Goal: Task Accomplishment & Management: Use online tool/utility

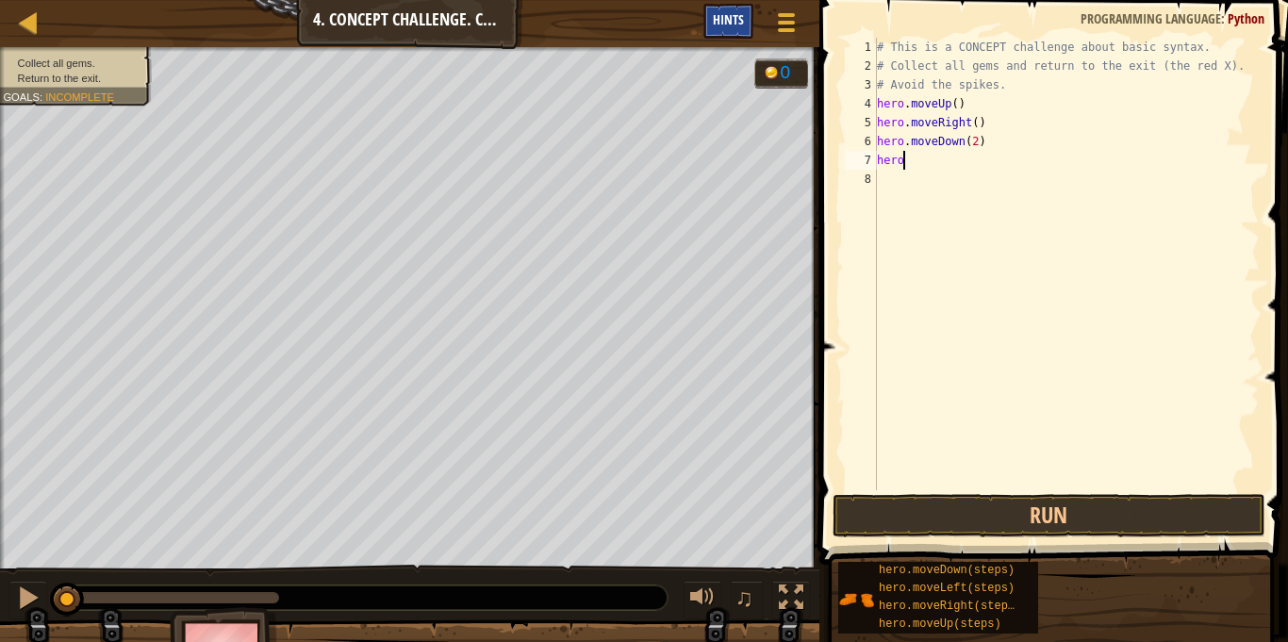
scroll to position [8, 3]
click at [976, 141] on div "# This is a CONCEPT challenge about basic syntax. # Collect all gems and return…" at bounding box center [1066, 283] width 387 height 490
type textarea "hero.moveDown(2)"
click at [922, 176] on div "# This is a CONCEPT challenge about basic syntax. # Collect all gems and return…" at bounding box center [1066, 283] width 387 height 490
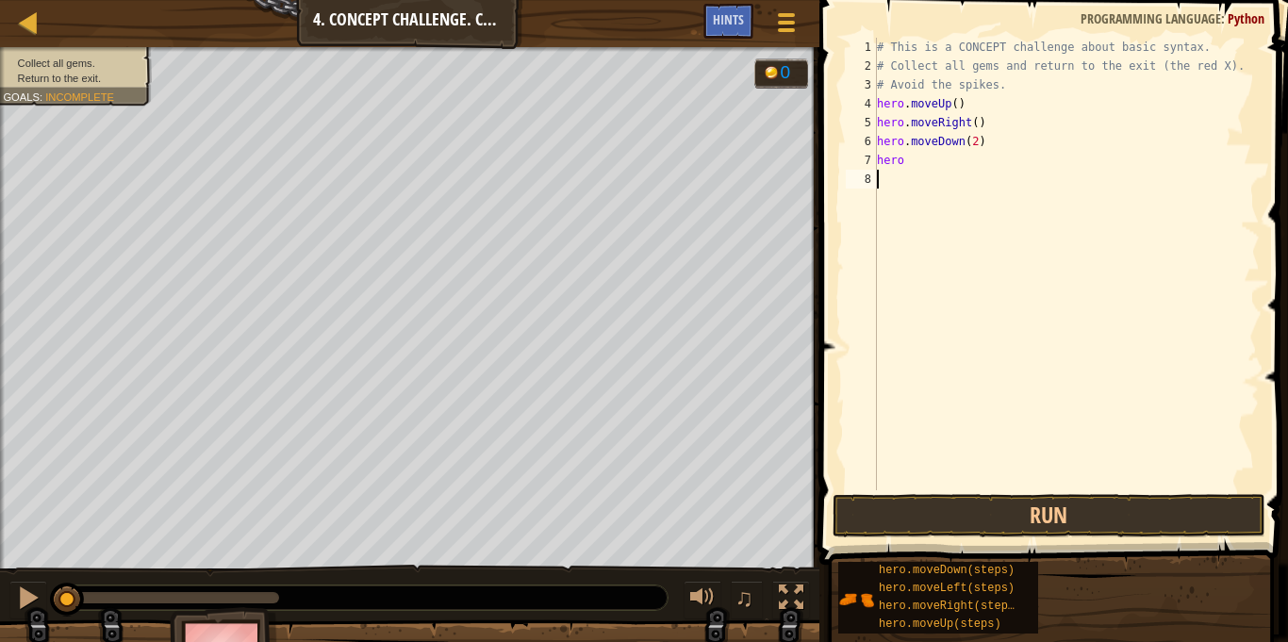
scroll to position [8, 0]
click at [927, 170] on div "# This is a CONCEPT challenge about basic syntax. # Collect all gems and return…" at bounding box center [1066, 283] width 387 height 490
click at [925, 157] on div "# This is a CONCEPT challenge about basic syntax. # Collect all gems and return…" at bounding box center [1066, 283] width 387 height 490
type textarea "hero.moveUP()"
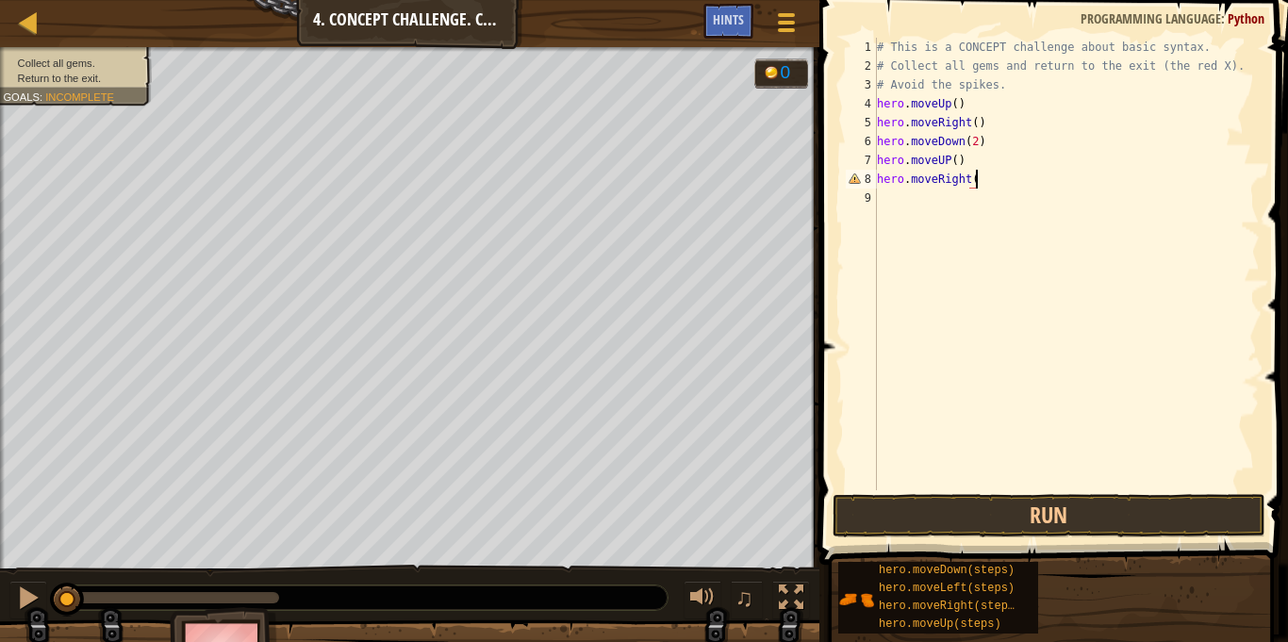
scroll to position [8, 14]
click at [897, 510] on button "Run" at bounding box center [1049, 515] width 433 height 43
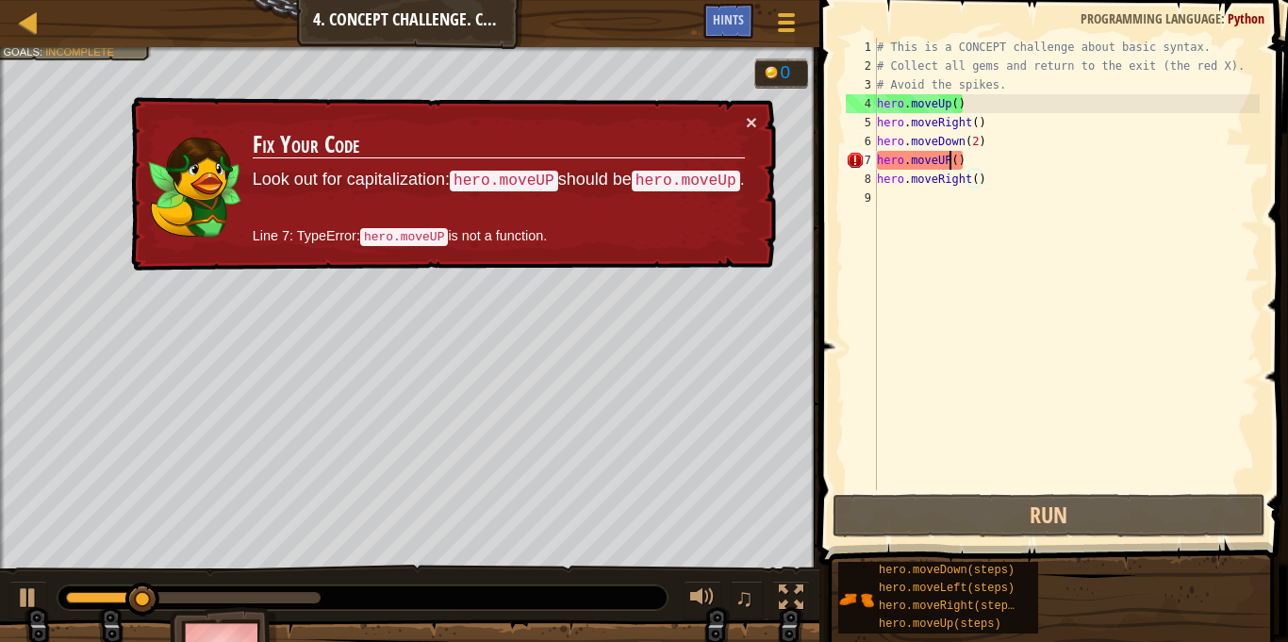
click at [950, 166] on div "# This is a CONCEPT challenge about basic syntax. # Collect all gems and return…" at bounding box center [1066, 283] width 387 height 490
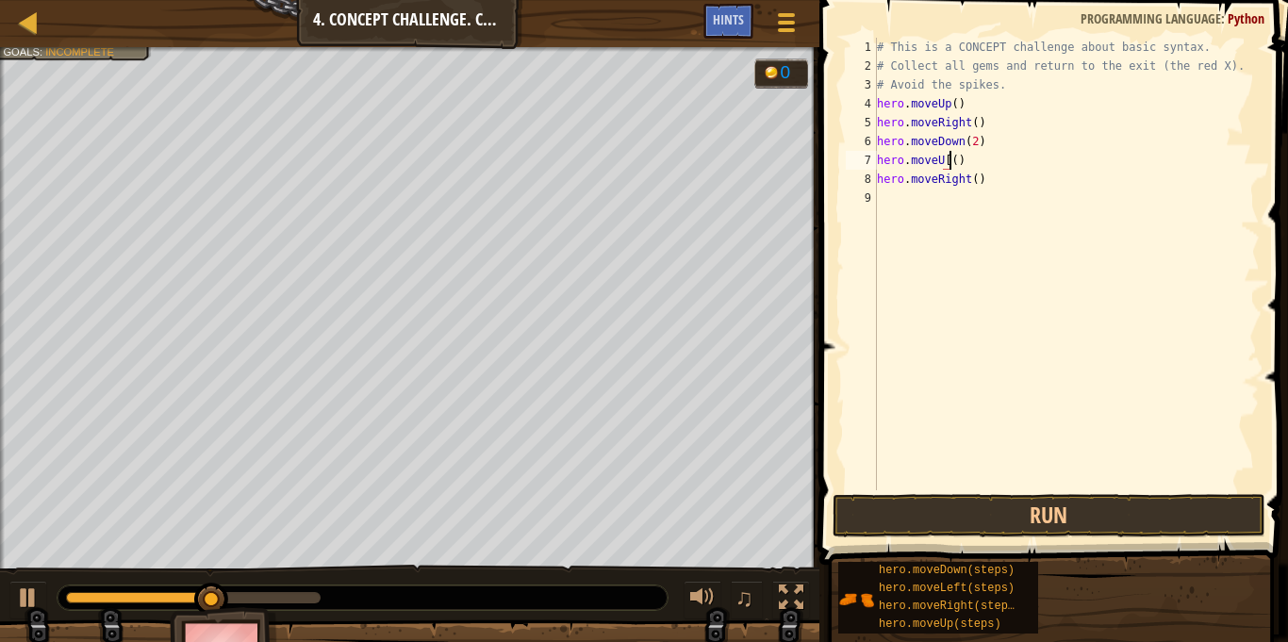
scroll to position [8, 10]
type textarea "hero.moveUp()"
click at [911, 527] on button "Run" at bounding box center [1049, 515] width 433 height 43
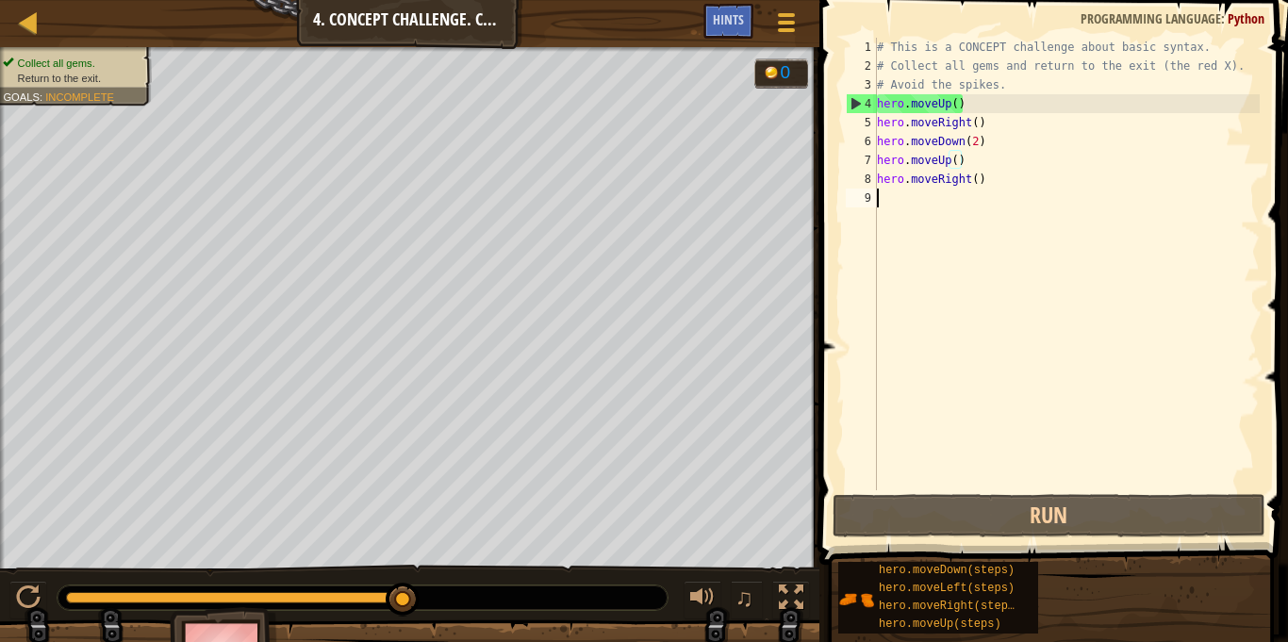
click at [887, 219] on div "# This is a CONCEPT challenge about basic syntax. # Collect all gems and return…" at bounding box center [1066, 283] width 387 height 490
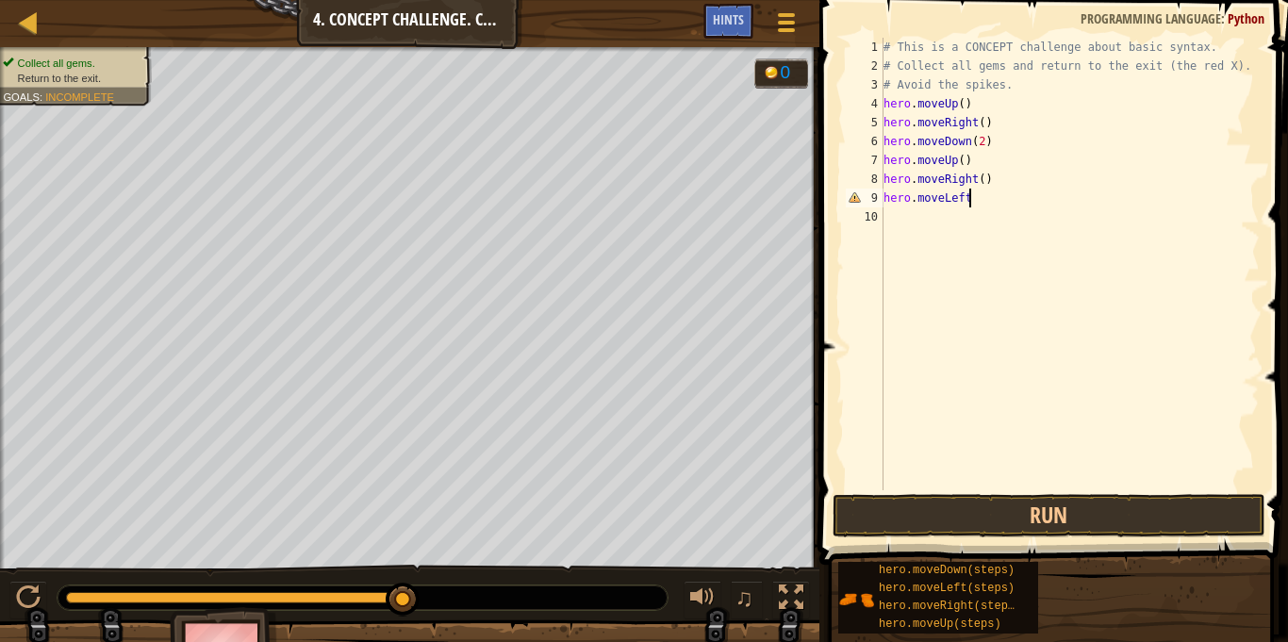
scroll to position [8, 11]
type textarea "hero.moveLeft()"
type textarea "hero.moveUp()"
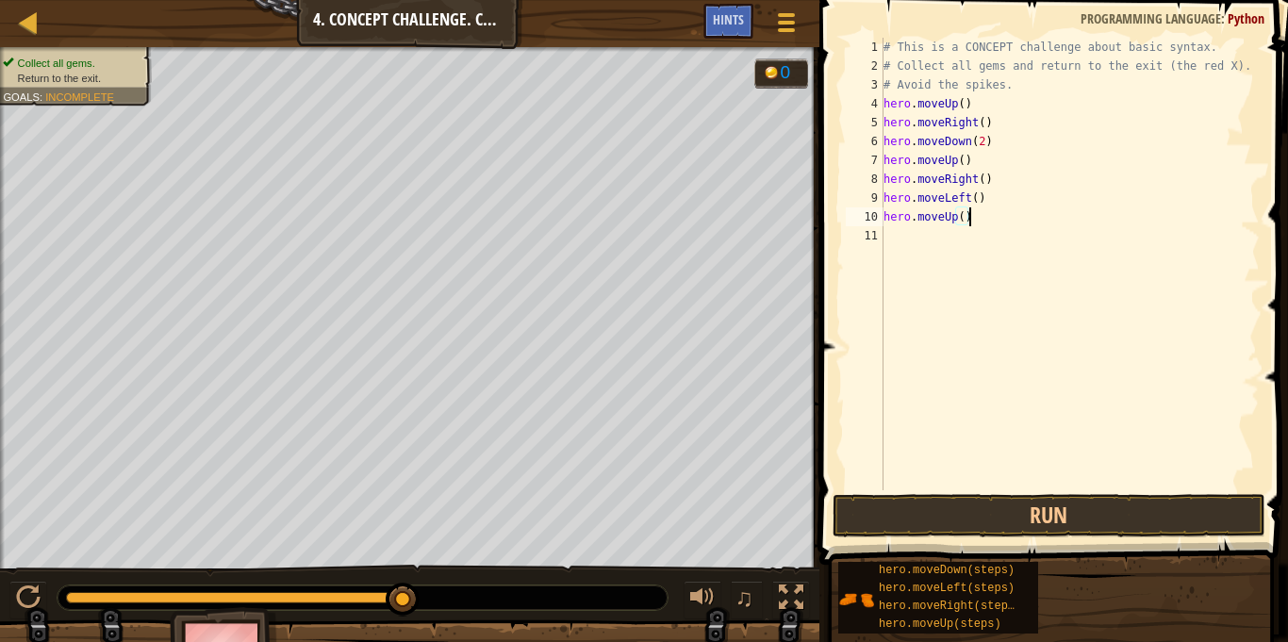
click at [897, 239] on div "# This is a CONCEPT challenge about basic syntax. # Collect all gems and return…" at bounding box center [1070, 283] width 380 height 490
type textarea "hero.moveLeft()"
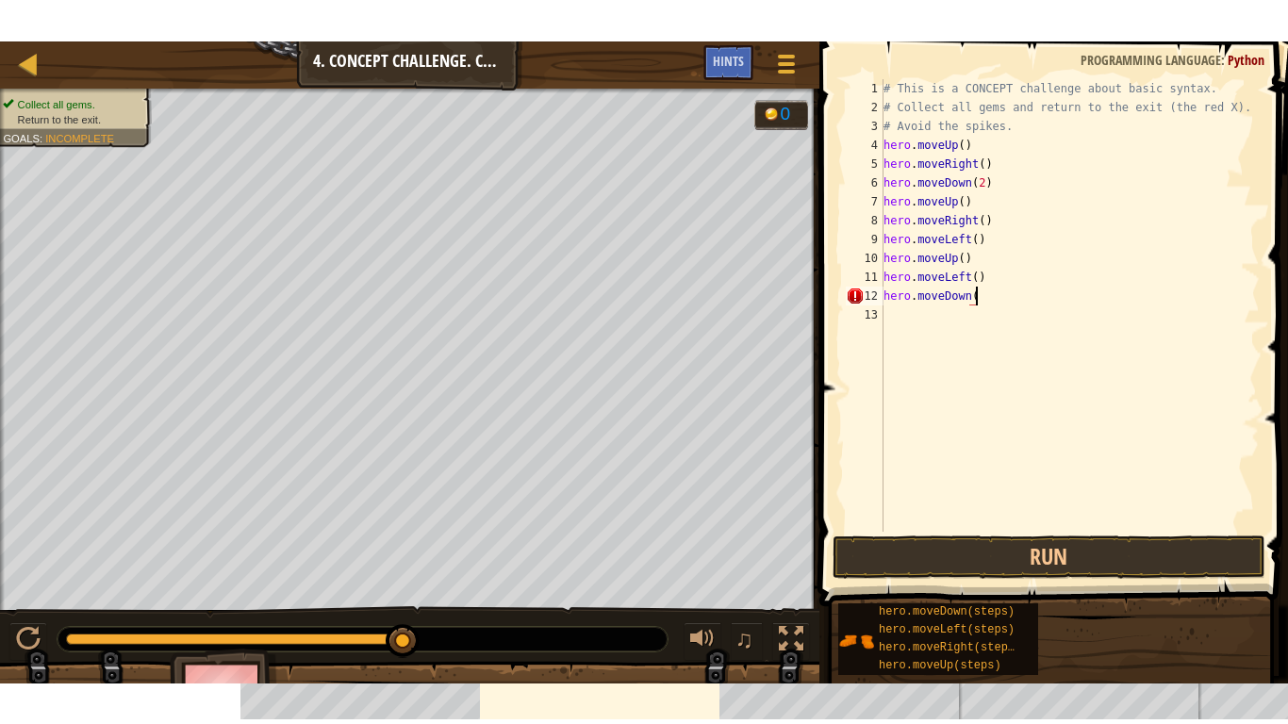
scroll to position [8, 13]
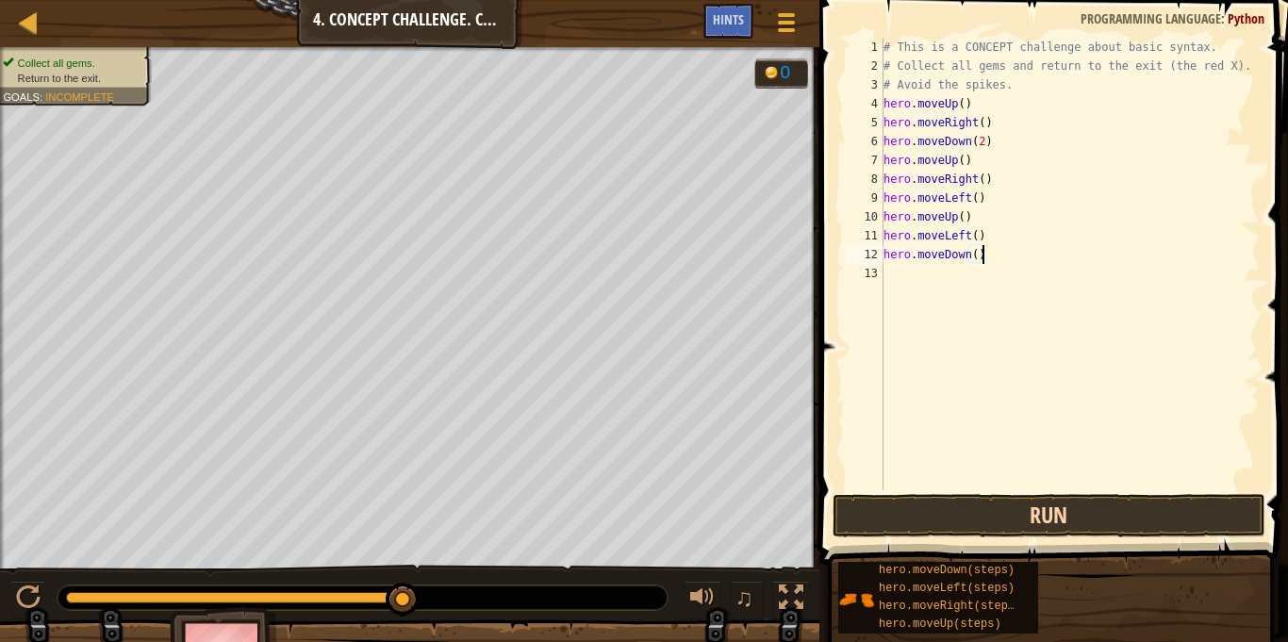
type textarea "hero.moveDown()"
click at [965, 516] on button "Run" at bounding box center [1049, 515] width 433 height 43
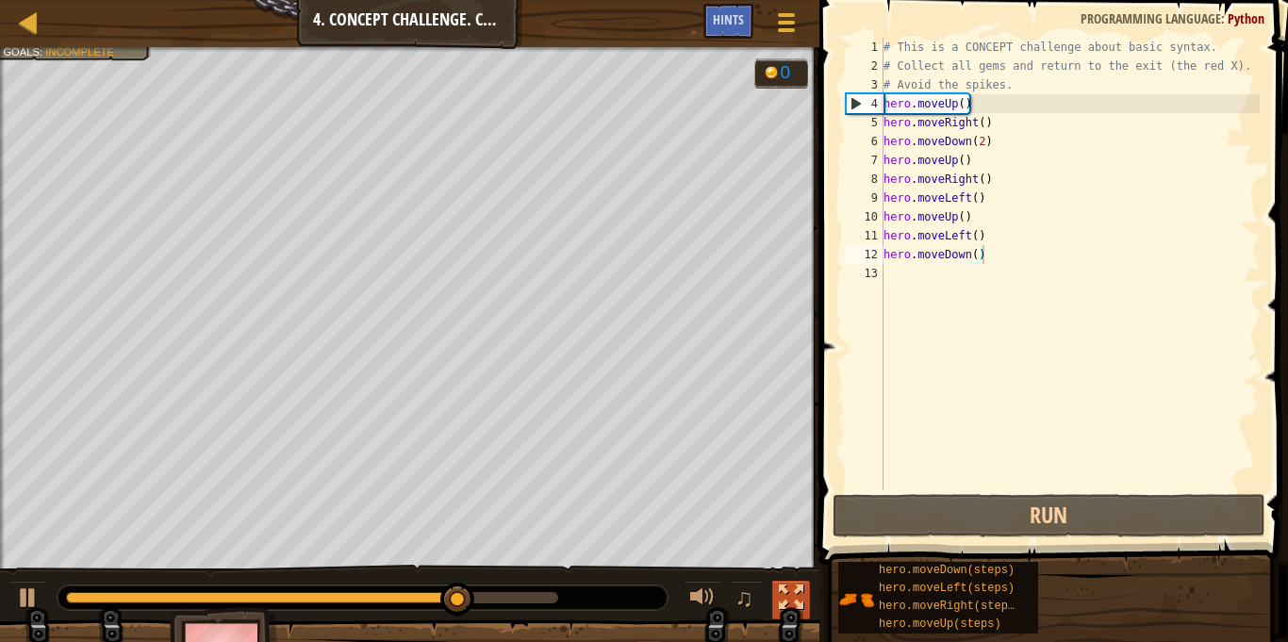
click at [786, 586] on div at bounding box center [791, 598] width 25 height 25
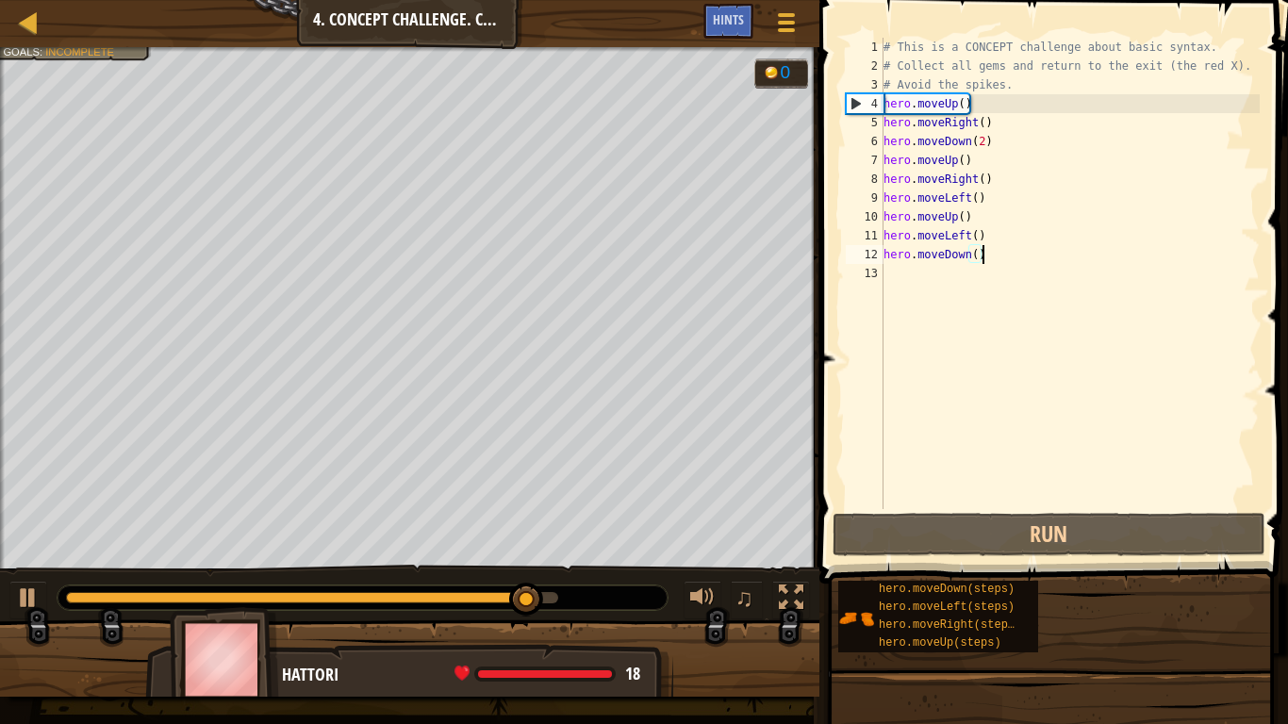
click at [908, 290] on div "# This is a CONCEPT challenge about basic syntax. # Collect all gems and return…" at bounding box center [1070, 292] width 380 height 509
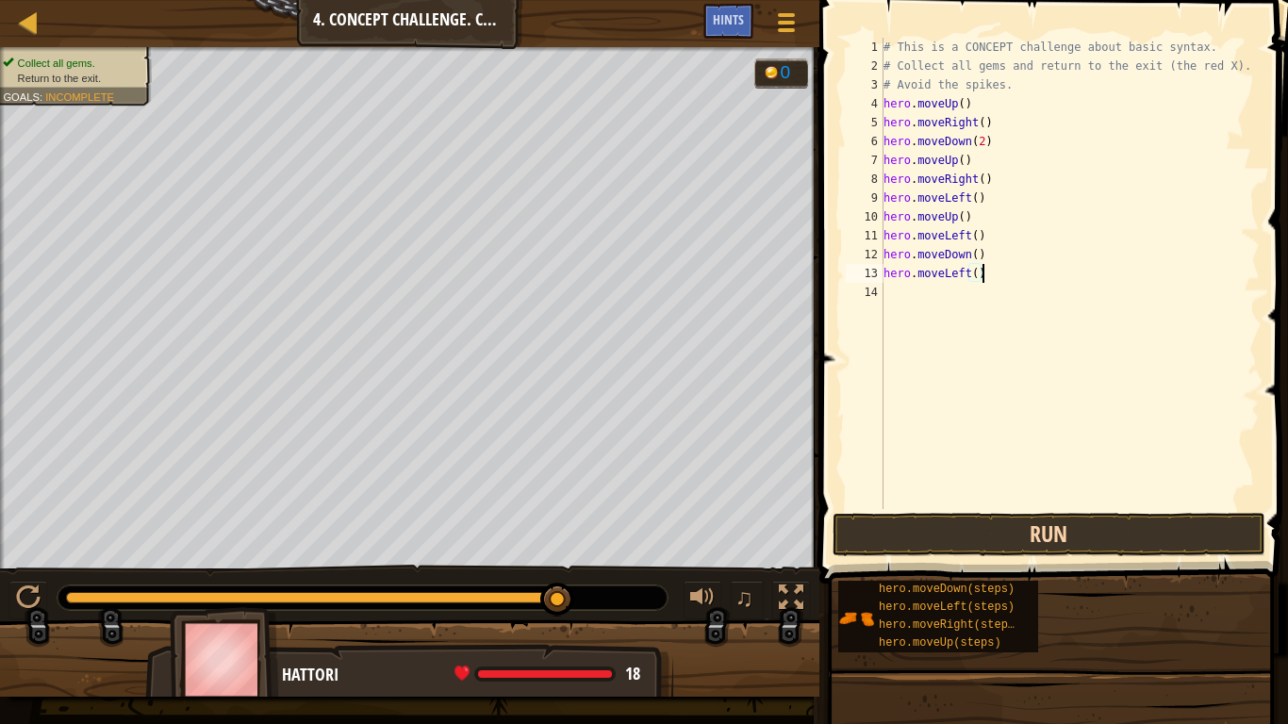
type textarea "hero.moveLeft()"
click at [884, 547] on button "Run" at bounding box center [1049, 534] width 433 height 43
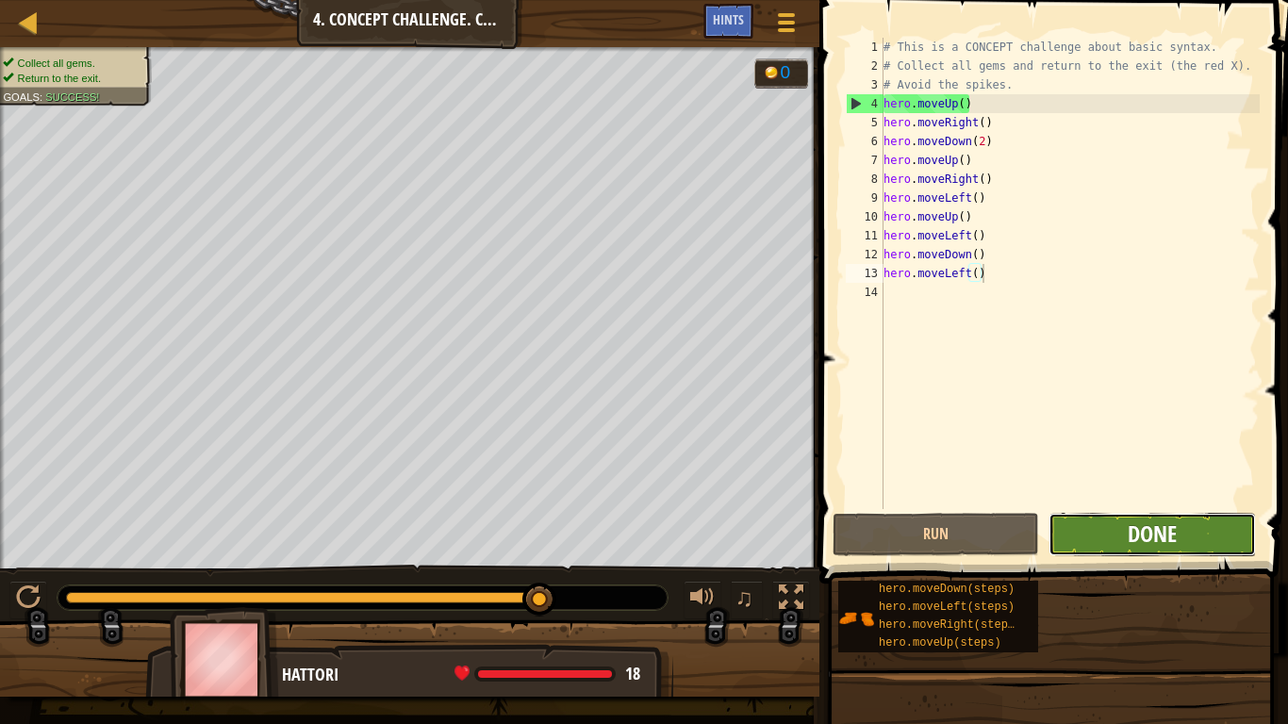
click at [1145, 526] on span "Done" at bounding box center [1152, 534] width 49 height 30
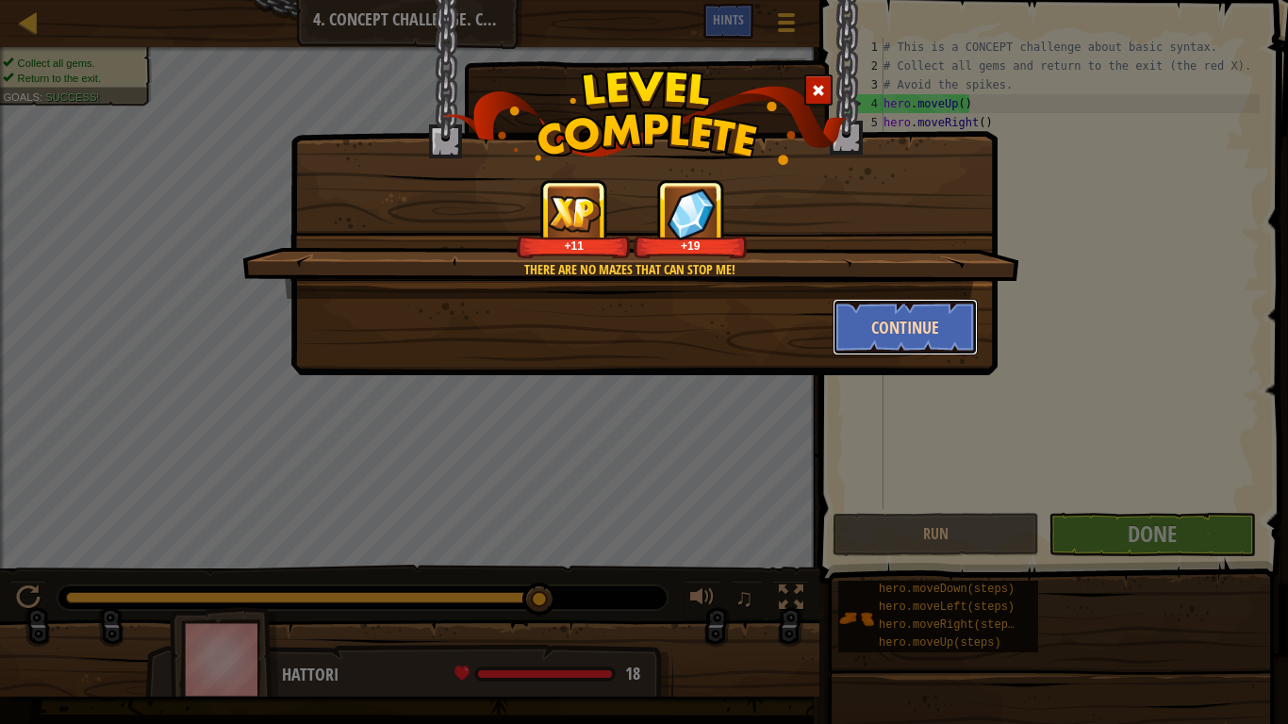
click at [932, 333] on button "Continue" at bounding box center [906, 327] width 146 height 57
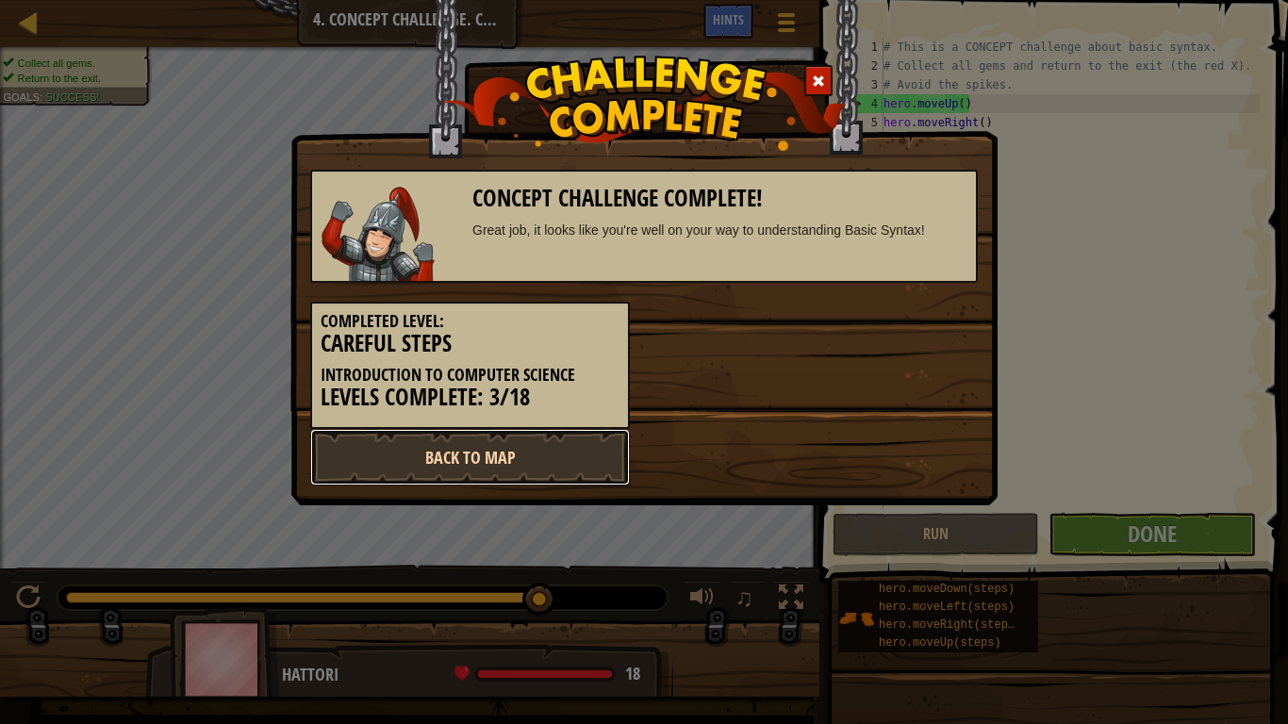
click at [503, 450] on link "Back to Map" at bounding box center [470, 457] width 320 height 57
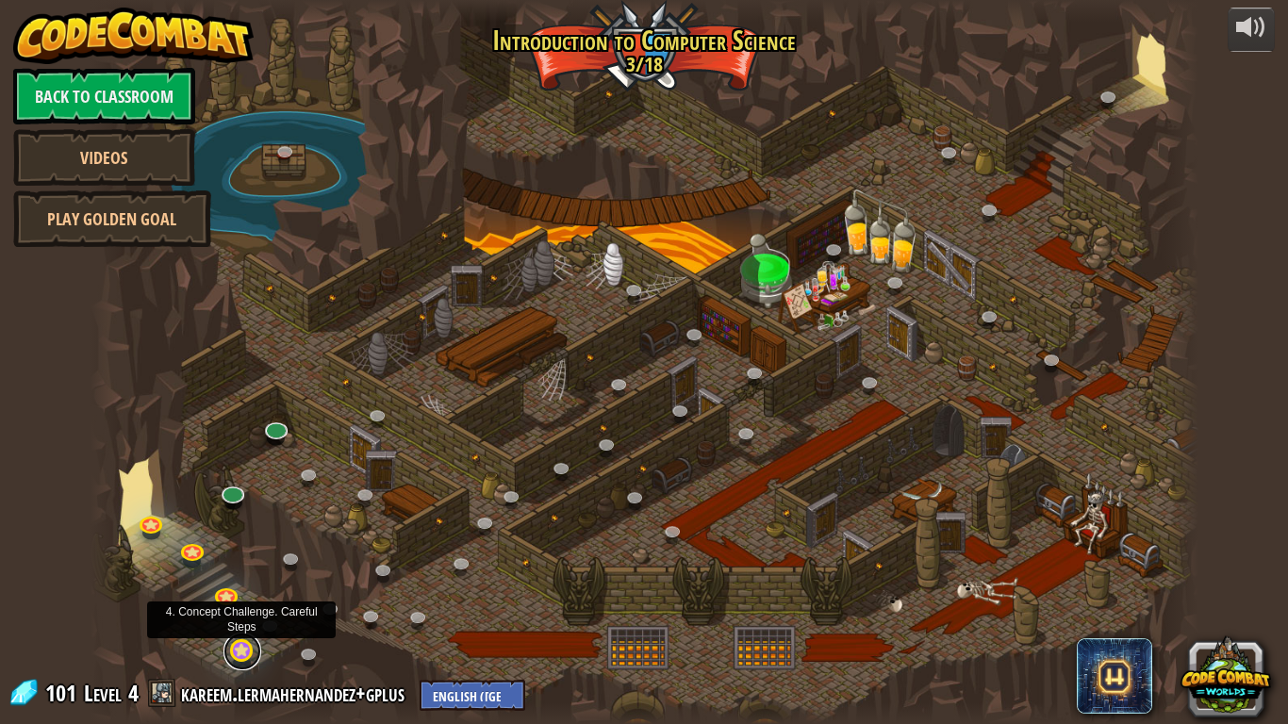
click at [248, 641] on link at bounding box center [242, 652] width 38 height 38
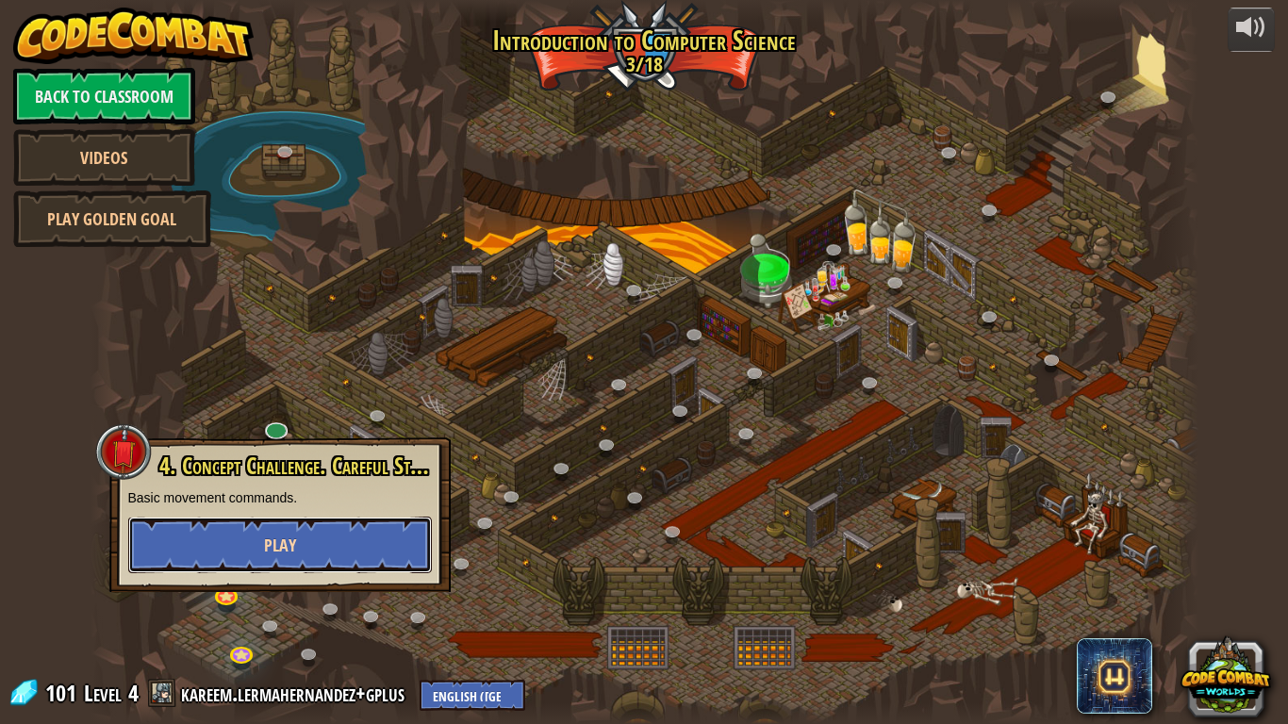
click at [258, 551] on button "Play" at bounding box center [280, 545] width 304 height 57
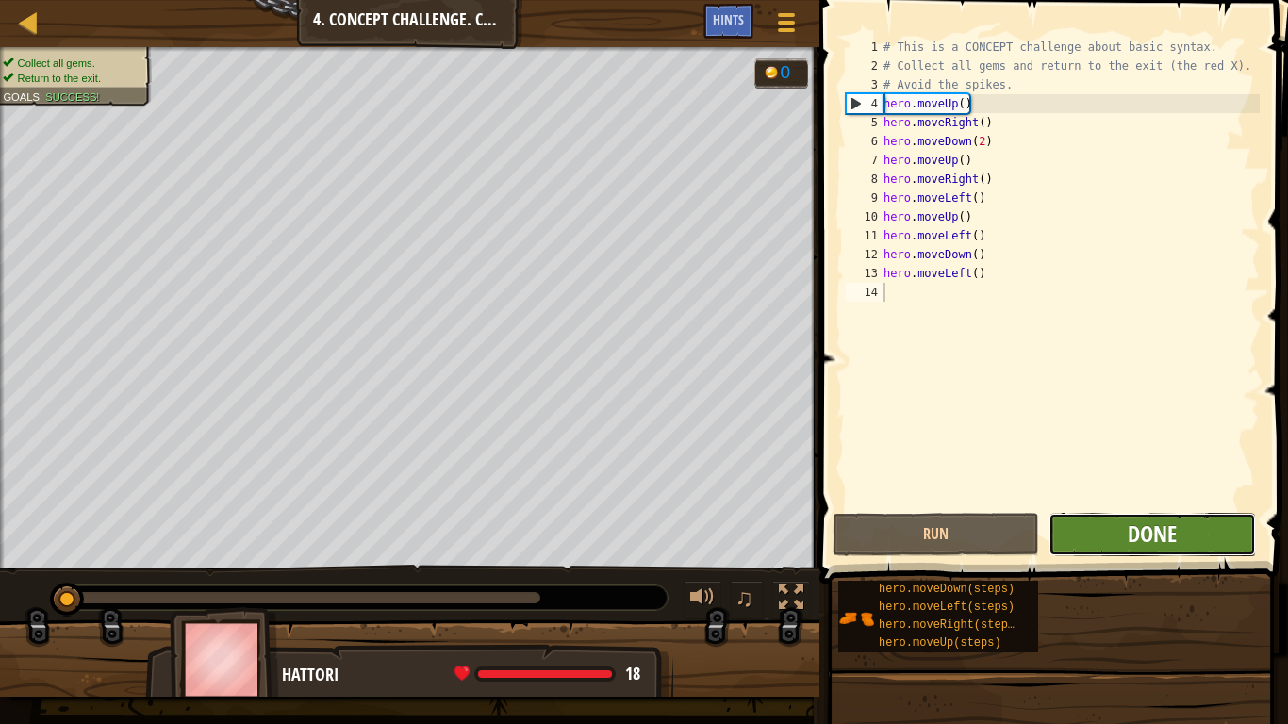
click at [1176, 531] on span "Done" at bounding box center [1152, 534] width 49 height 30
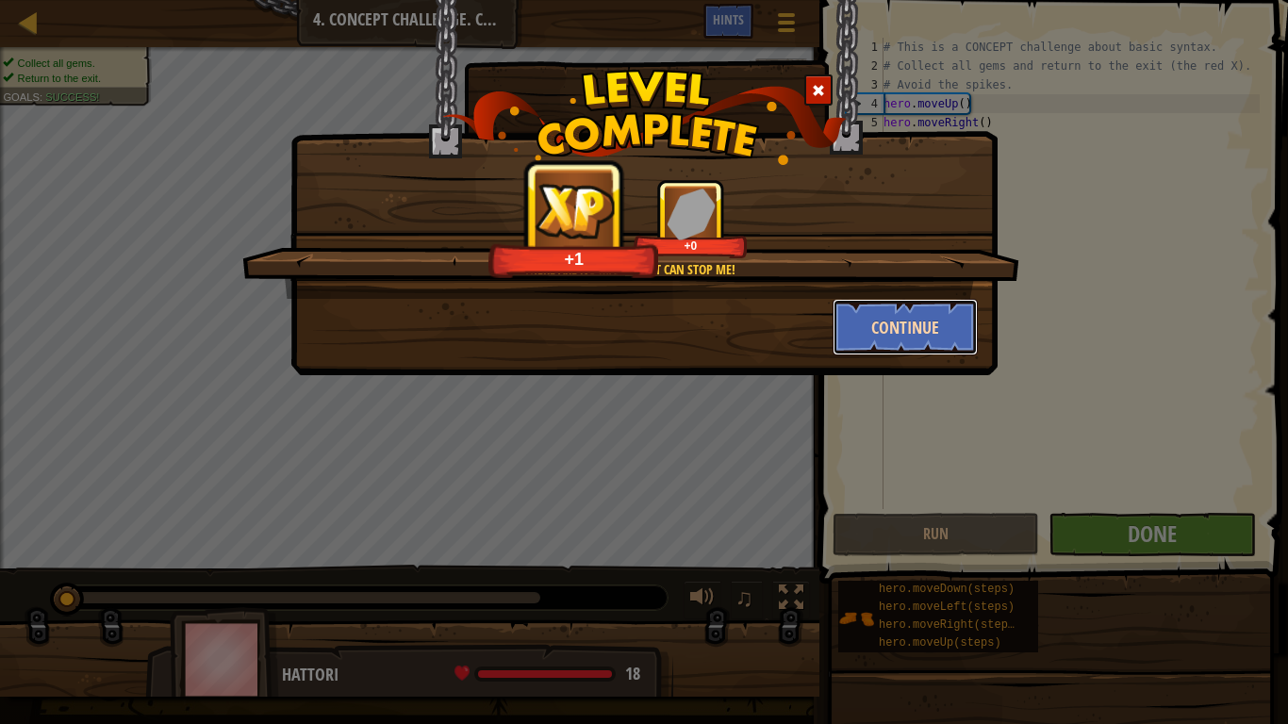
click at [933, 305] on button "Continue" at bounding box center [906, 327] width 146 height 57
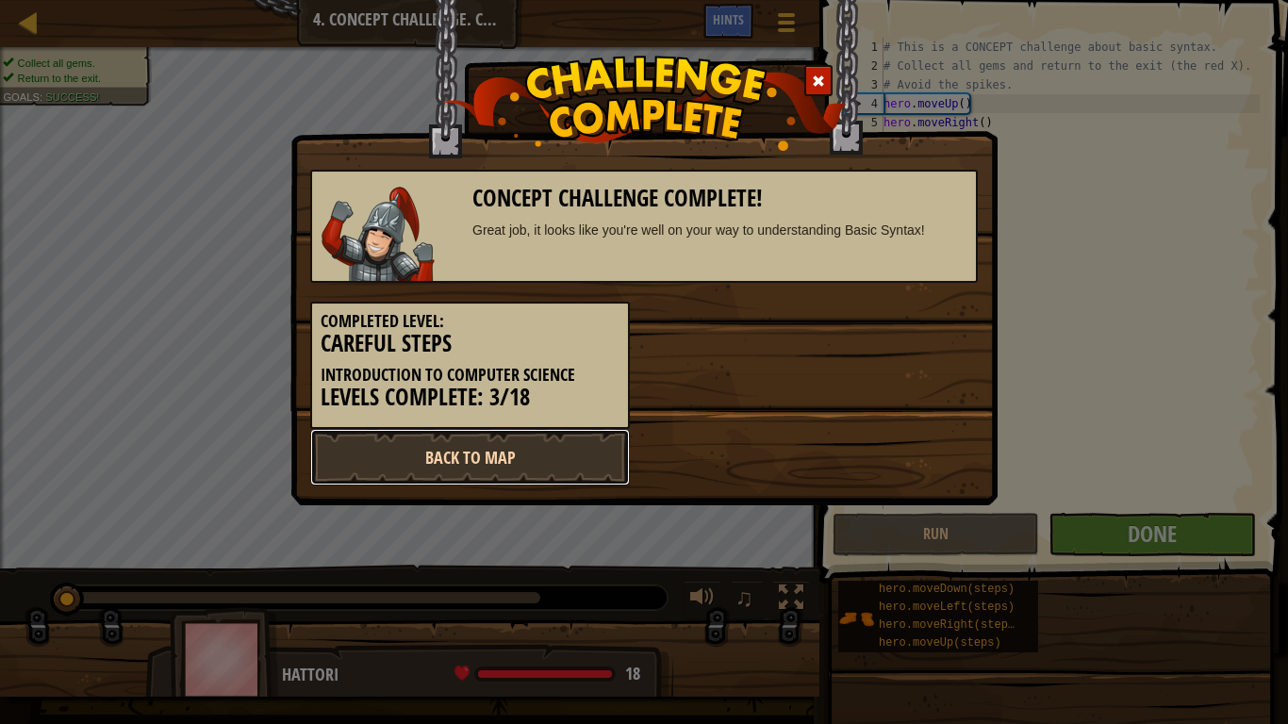
click at [592, 461] on link "Back to Map" at bounding box center [470, 457] width 320 height 57
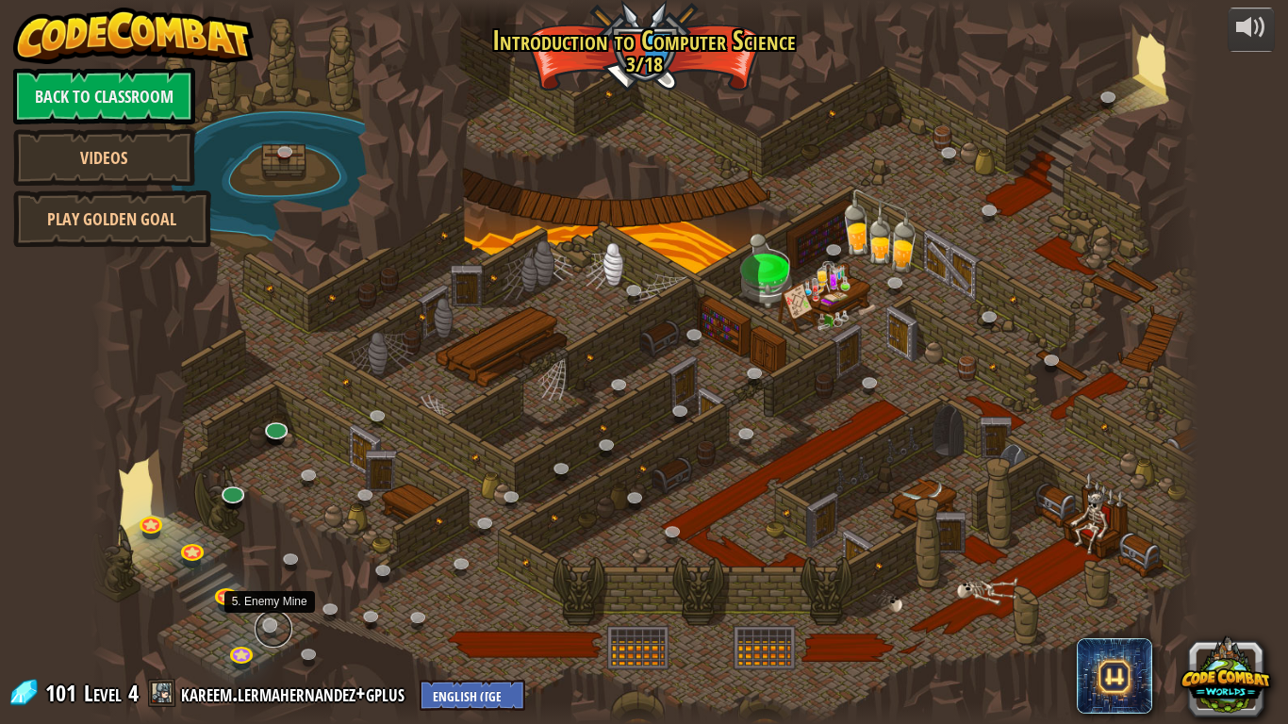
click at [275, 627] on link at bounding box center [274, 629] width 38 height 38
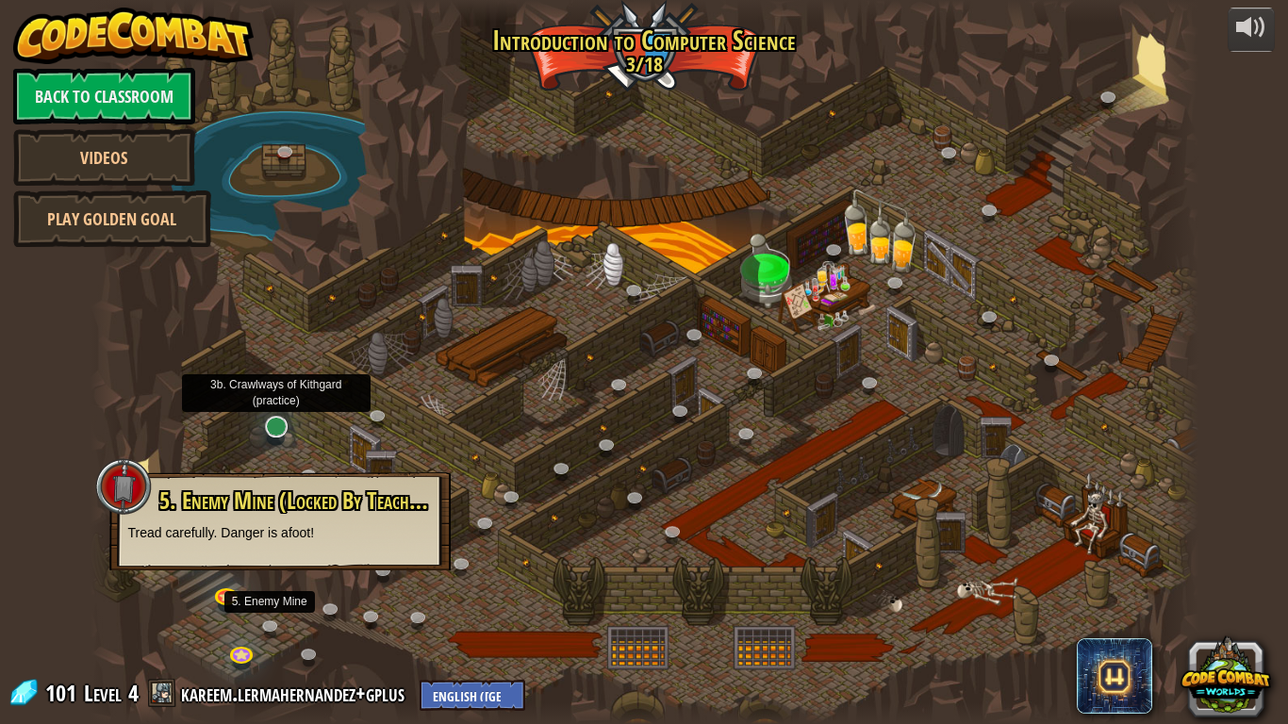
click at [269, 441] on div "25. [PERSON_NAME] (Locked By Teacher) Escape the Kithgard dungeons, and don't l…" at bounding box center [645, 362] width 1108 height 724
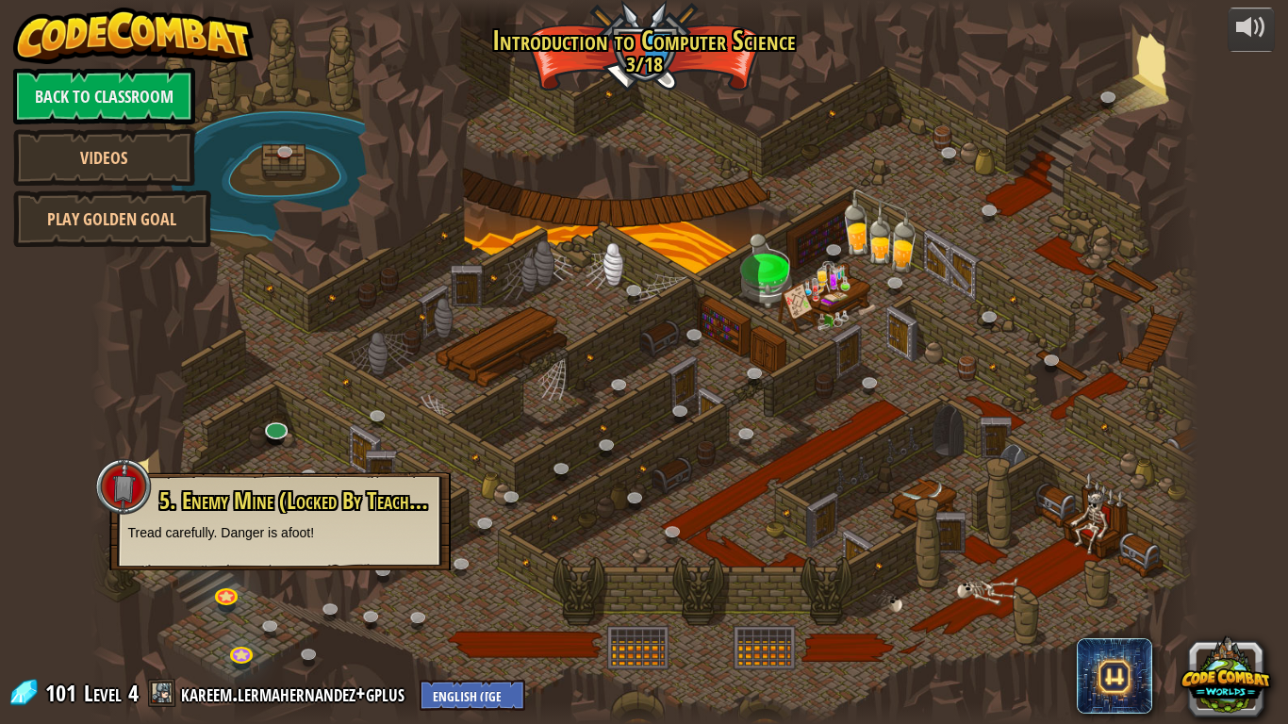
click at [338, 517] on div "5. Enemy Mine (Locked By Teacher) Tread carefully. Danger is afoot!" at bounding box center [280, 515] width 304 height 54
click at [423, 455] on div at bounding box center [645, 362] width 1108 height 724
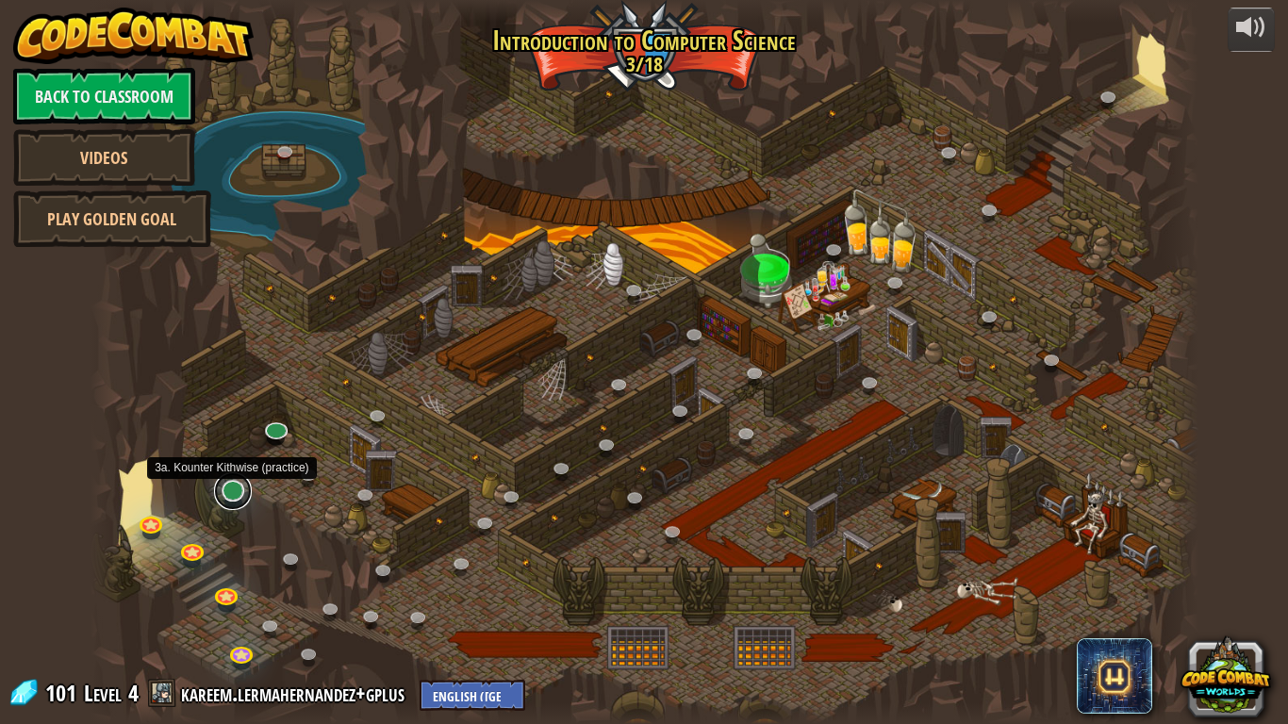
click at [236, 503] on link at bounding box center [233, 491] width 38 height 38
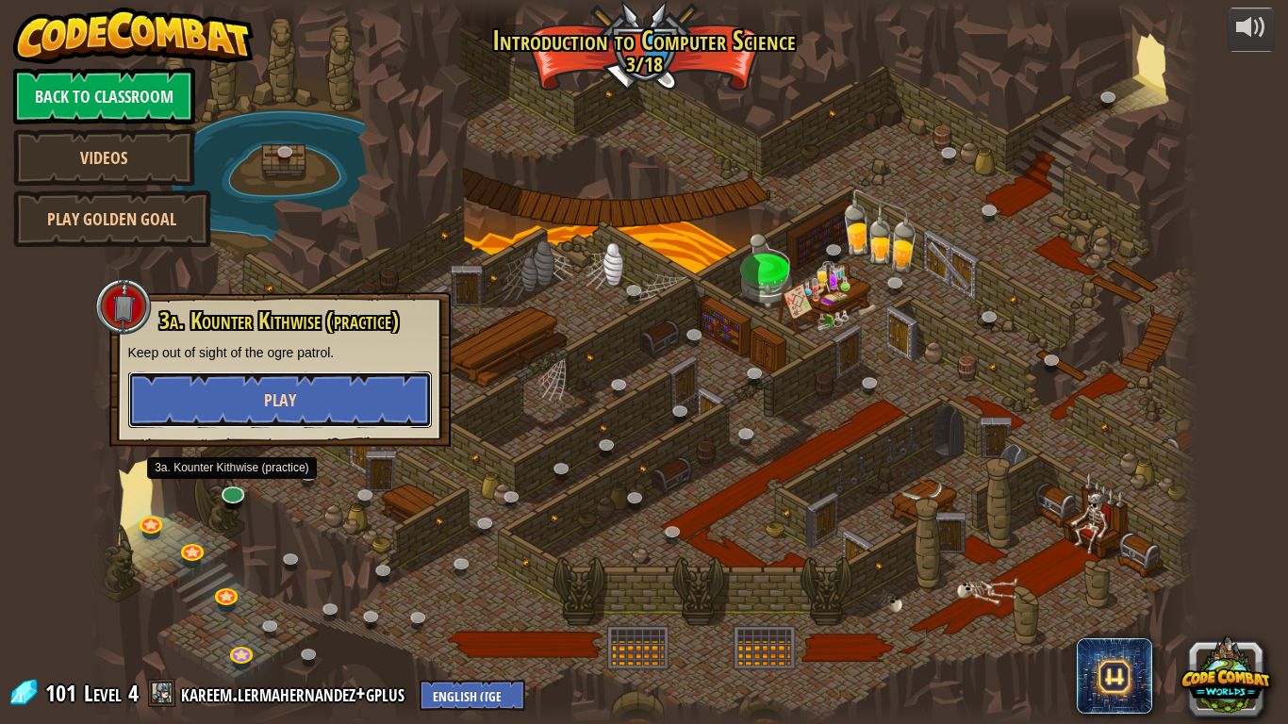
click at [275, 414] on button "Play" at bounding box center [280, 399] width 304 height 57
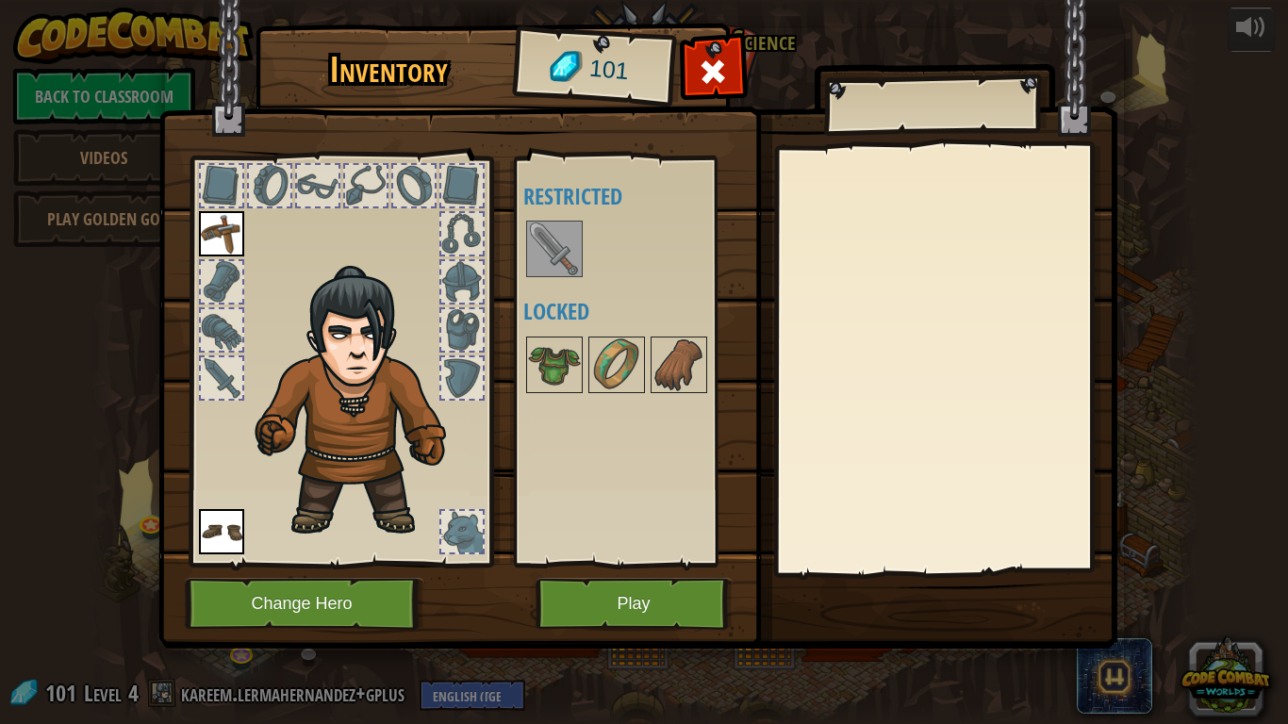
click at [551, 260] on img at bounding box center [554, 249] width 53 height 53
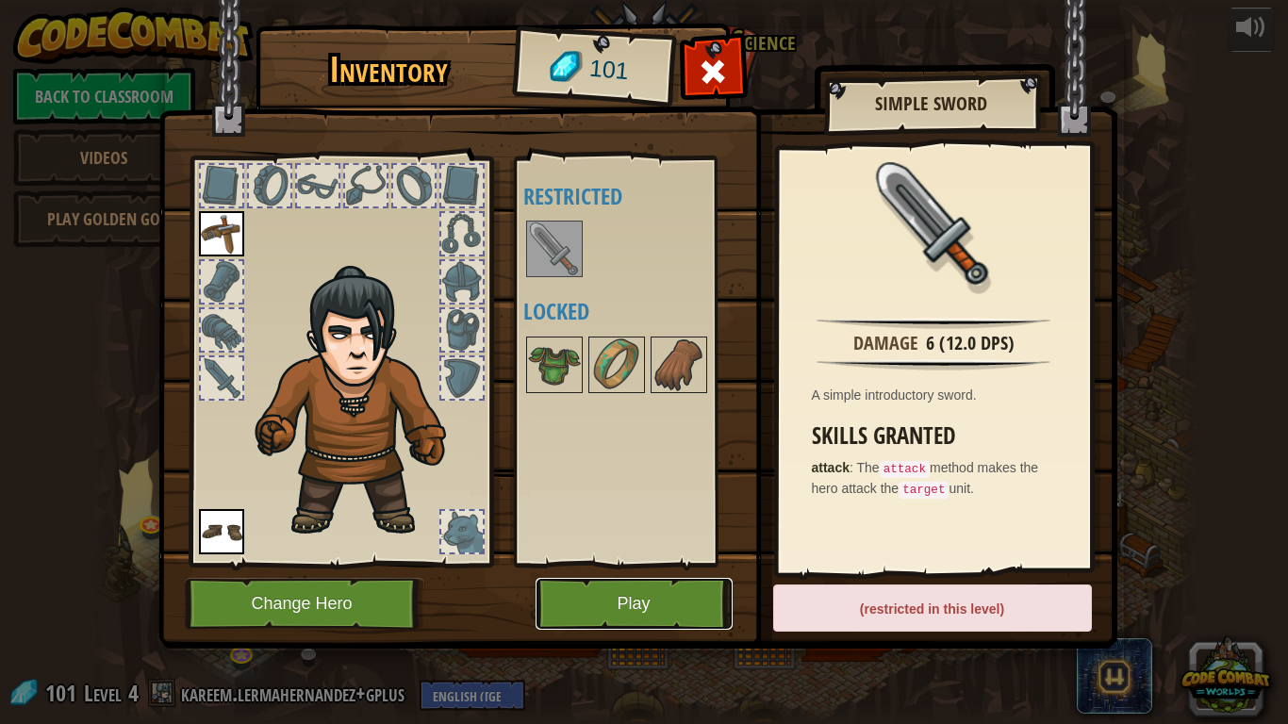
click at [634, 579] on button "Play" at bounding box center [634, 604] width 197 height 52
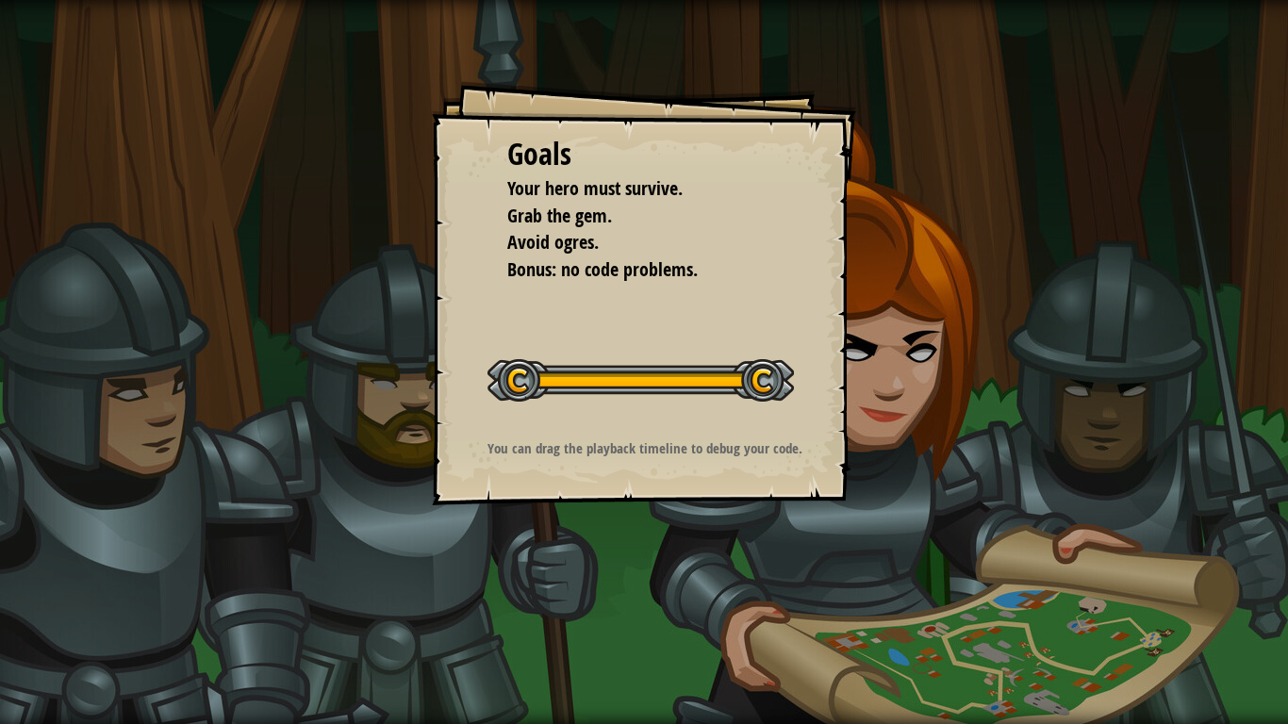
click at [651, 569] on div at bounding box center [364, 608] width 728 height 94
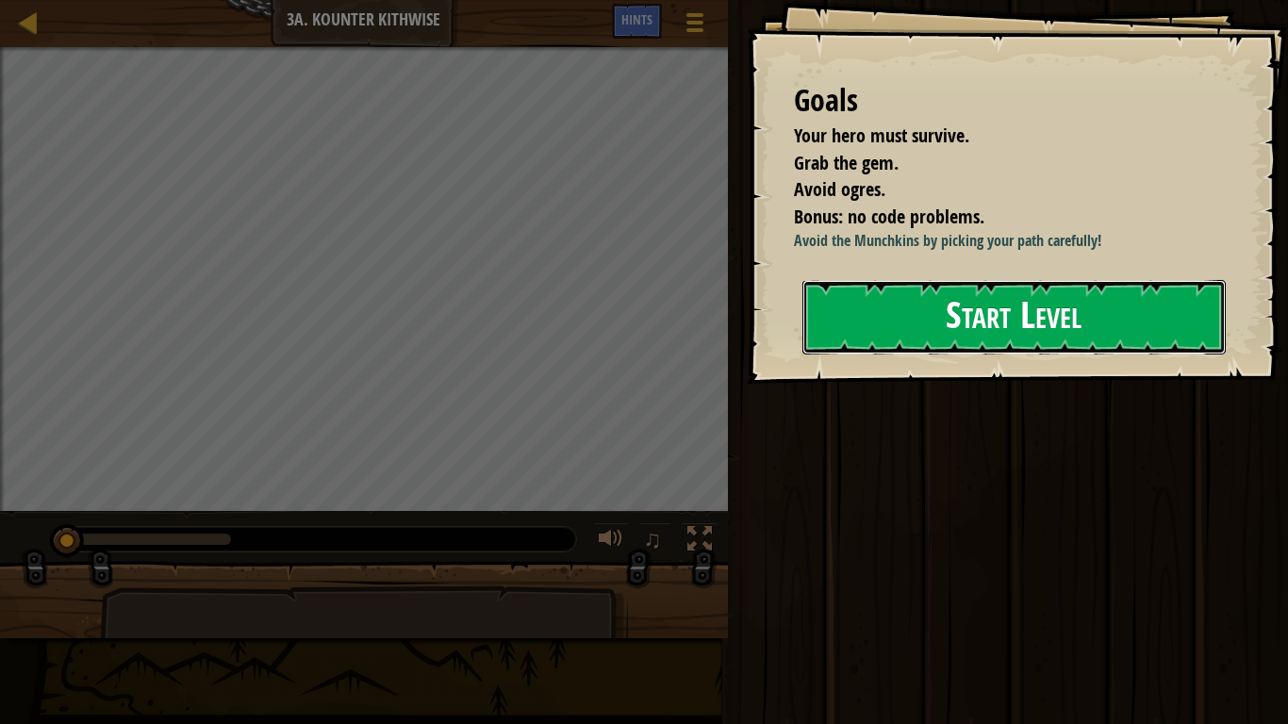
click at [971, 314] on button "Start Level" at bounding box center [1013, 317] width 423 height 74
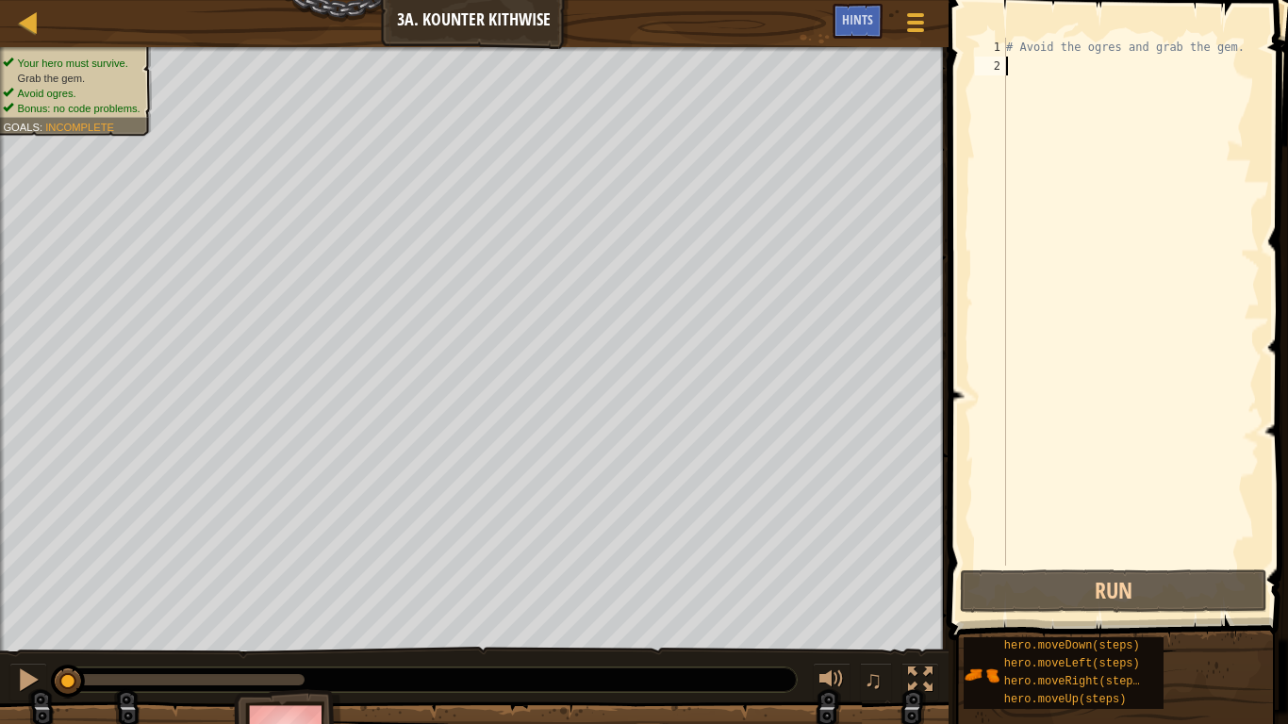
click at [1111, 206] on div "# Avoid the ogres and grab the gem." at bounding box center [1130, 321] width 257 height 566
type textarea "m"
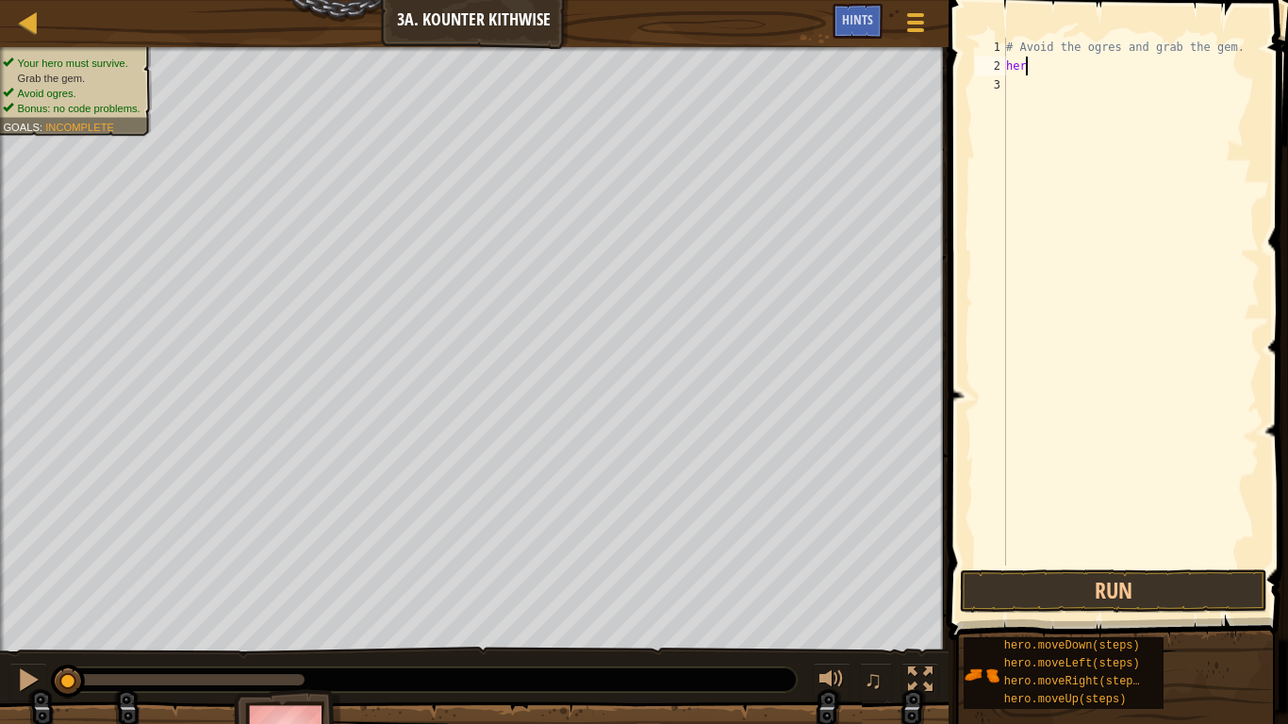
scroll to position [8, 3]
type textarea "hero."
click at [1038, 83] on div "# Avoid the ogres and grab the gem. hero ." at bounding box center [1130, 321] width 257 height 566
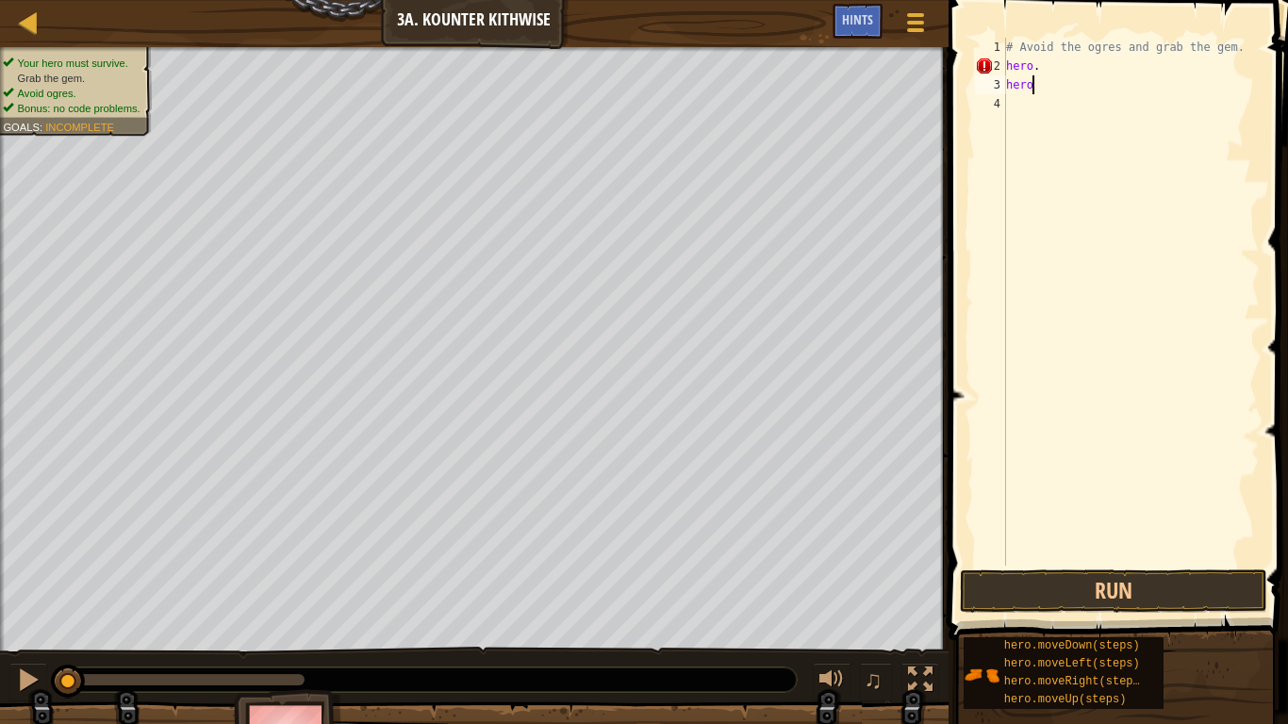
type textarea "hero."
click at [1026, 112] on div "# Avoid the ogres and grab the gem. hero . hero ." at bounding box center [1130, 321] width 257 height 566
type textarea "h"
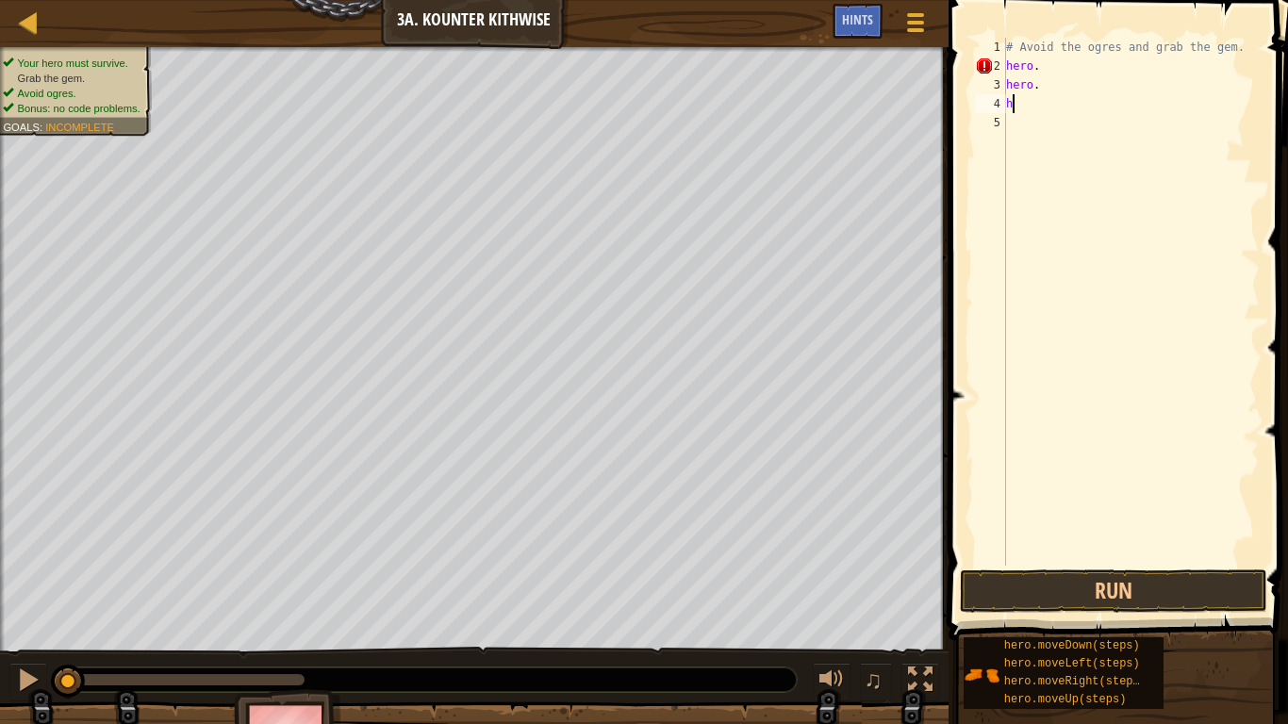
scroll to position [8, 0]
click at [1078, 64] on div "# Avoid the ogres and grab the gem. hero . hero ." at bounding box center [1130, 321] width 257 height 566
click at [1047, 89] on div "# Avoid the ogres and grab the gem. hero . moveDown hero ." at bounding box center [1130, 321] width 257 height 566
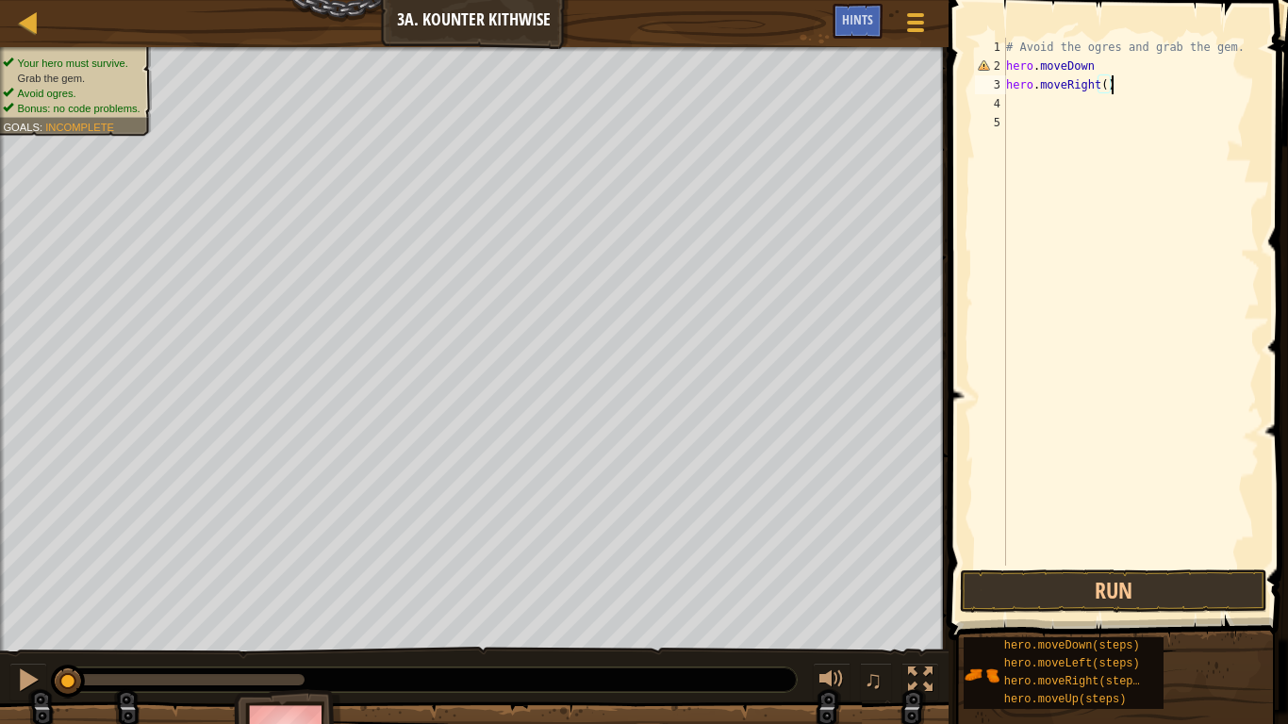
click at [1093, 66] on div "# Avoid the ogres and grab the gem. hero . moveDown hero . moveRight ( )" at bounding box center [1130, 321] width 257 height 566
type textarea "hero.moveDown()"
click at [1028, 580] on button "Run" at bounding box center [1113, 590] width 307 height 43
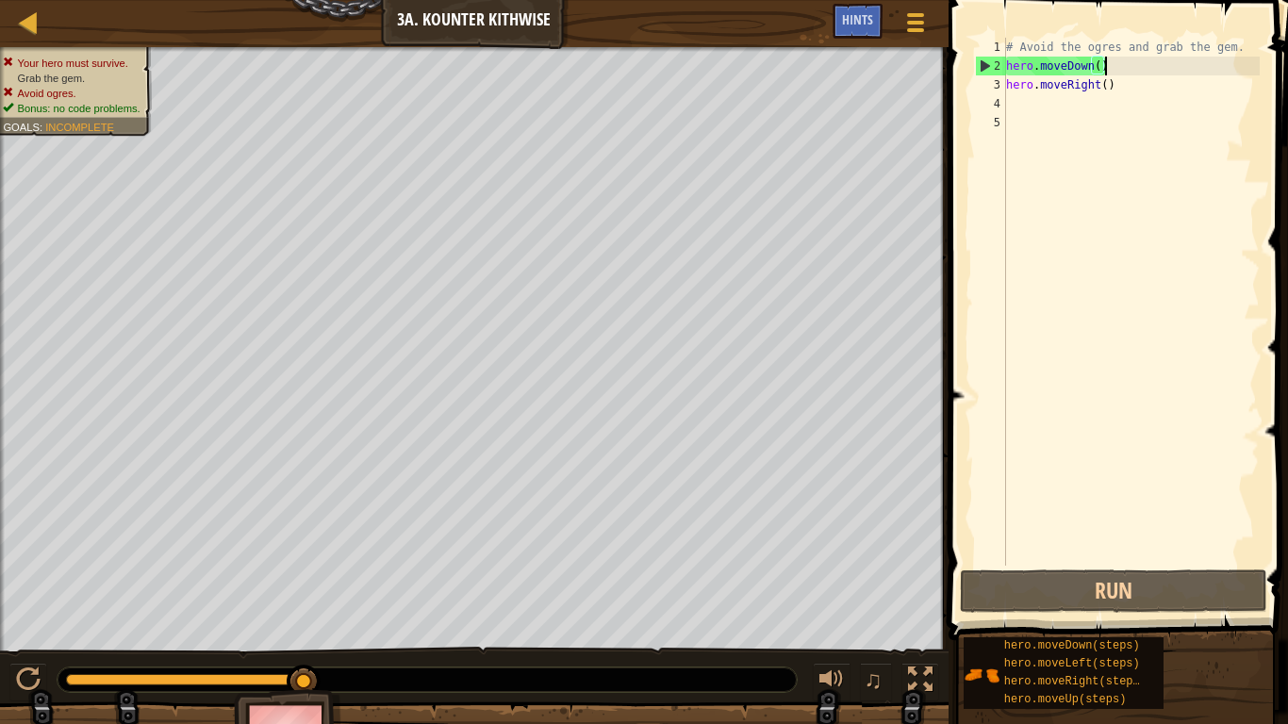
click at [1078, 233] on div "# Avoid the ogres and grab the gem. hero . moveDown ( ) hero . moveRight ( )" at bounding box center [1130, 321] width 257 height 566
click at [1038, 116] on div "# Avoid the ogres and grab the gem. hero . moveDown ( ) hero . moveRight ( )" at bounding box center [1130, 321] width 257 height 566
click at [1032, 93] on div "# Avoid the ogres and grab the gem. hero . moveDown ( ) hero . moveRight ( )" at bounding box center [1130, 321] width 257 height 566
click at [1104, 90] on div "# Avoid the ogres and grab the gem. hero . moveDown ( ) hero . moveRight ( )" at bounding box center [1130, 321] width 257 height 566
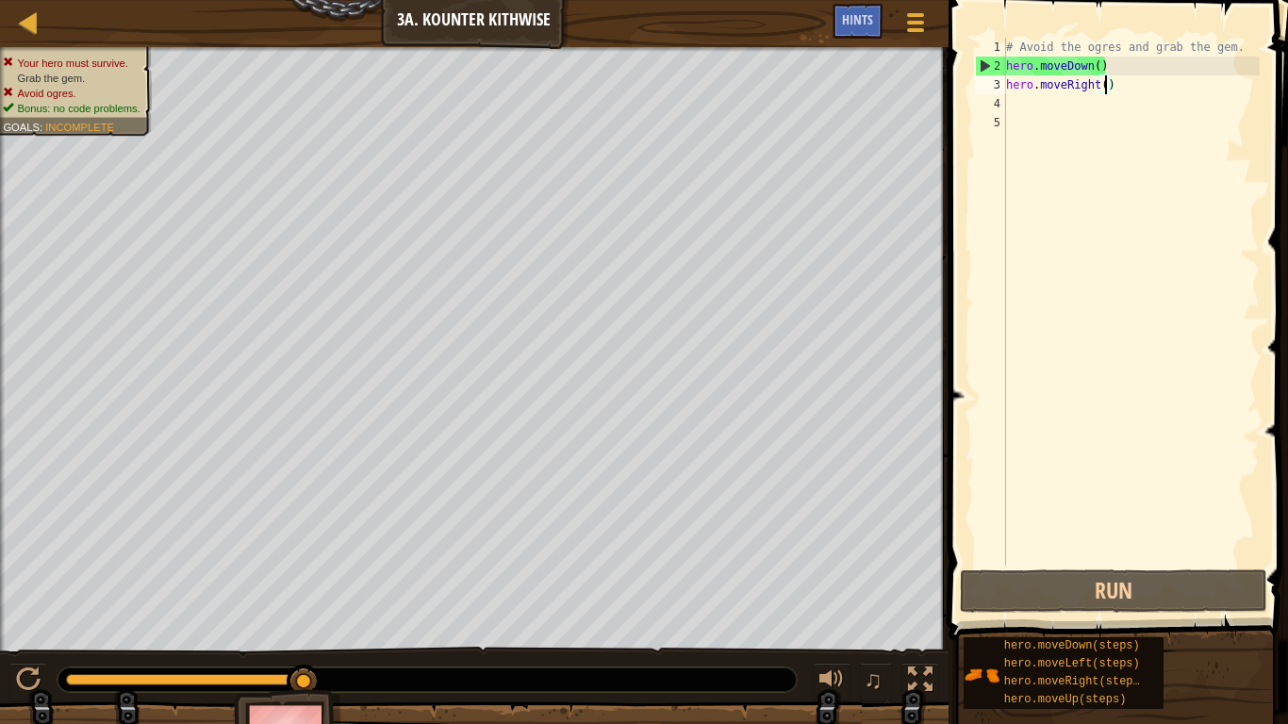
scroll to position [8, 15]
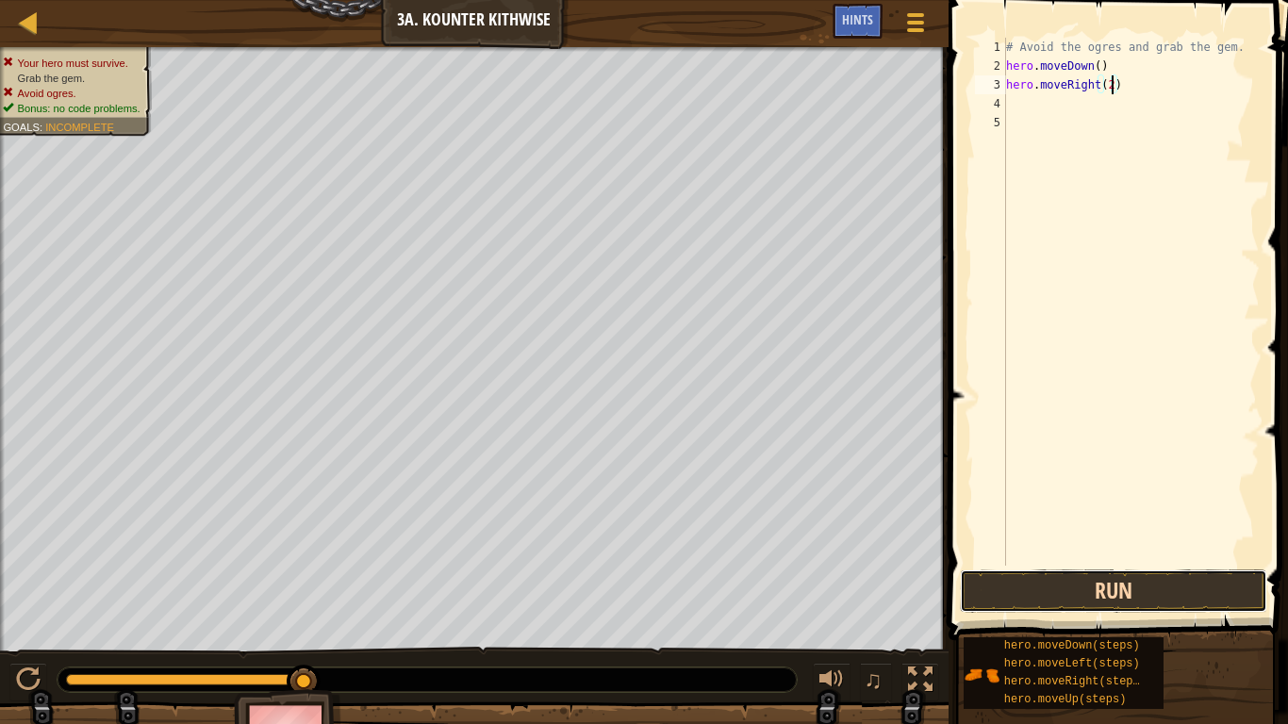
click at [1102, 597] on button "Run" at bounding box center [1113, 590] width 307 height 43
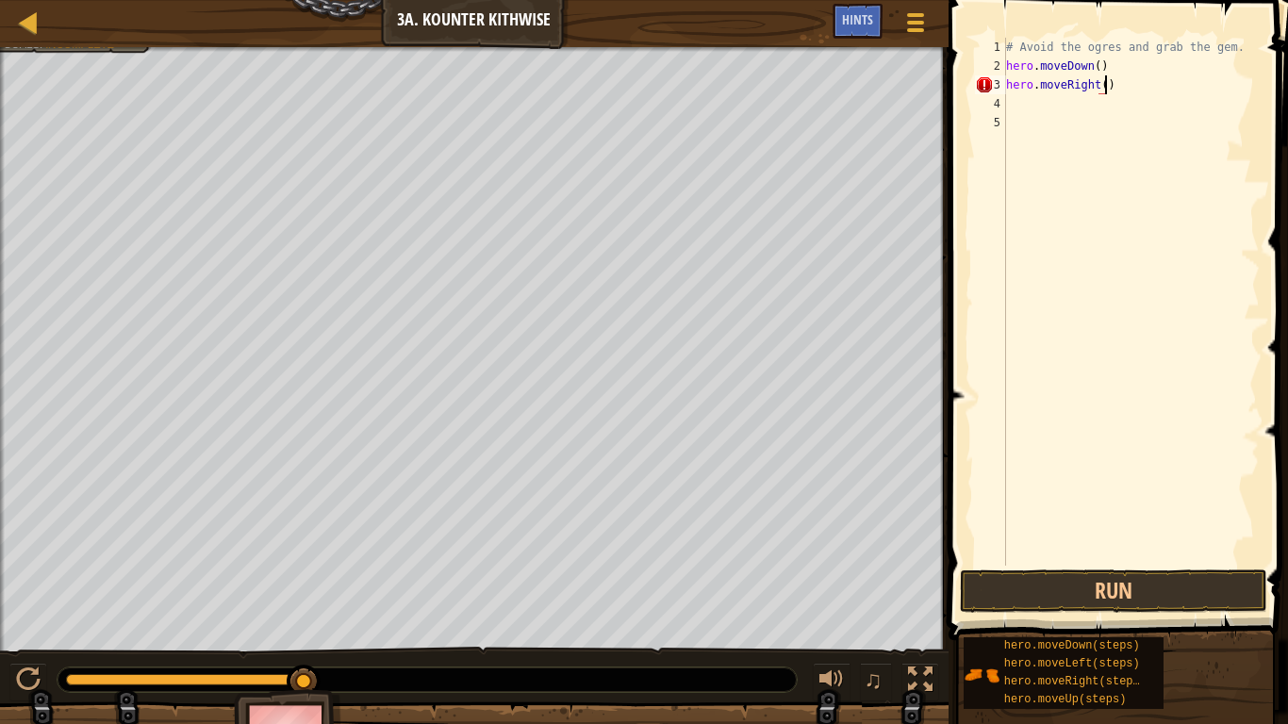
scroll to position [8, 14]
click at [1097, 78] on div "# Avoid the ogres and grab the gem. hero . moveDown ( ) hero . moveRight ( )" at bounding box center [1130, 321] width 257 height 566
click at [1097, 69] on div "# Avoid the ogres and grab the gem. hero . moveDown ( ) hero . moveRight ( )" at bounding box center [1130, 321] width 257 height 566
type textarea "hero.moveDown(2)"
click at [1053, 113] on div "# Avoid the ogres and grab the gem. hero . moveDown ( 2 ) hero . moveRight ( )" at bounding box center [1130, 321] width 257 height 566
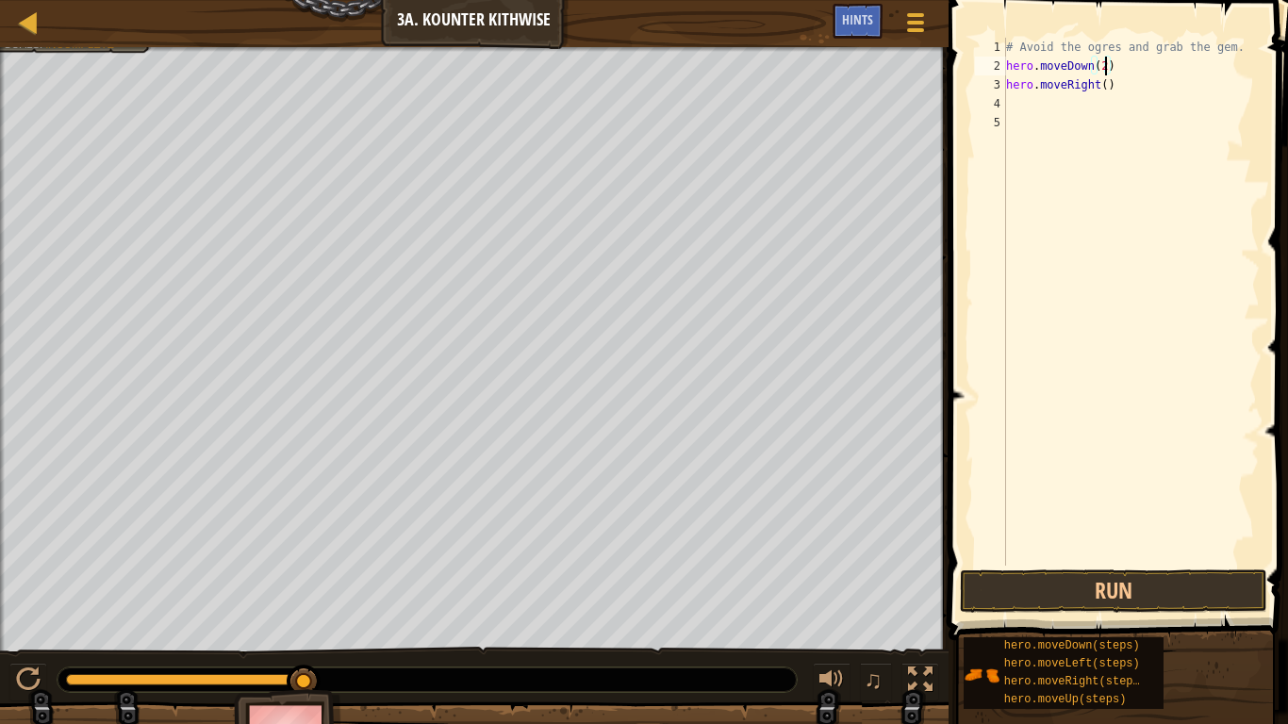
scroll to position [8, 0]
click at [1045, 104] on div "# Avoid the ogres and grab the gem. hero . moveDown ( 2 ) hero . moveRight ( )" at bounding box center [1130, 321] width 257 height 566
type textarea "hero.moveUp()"
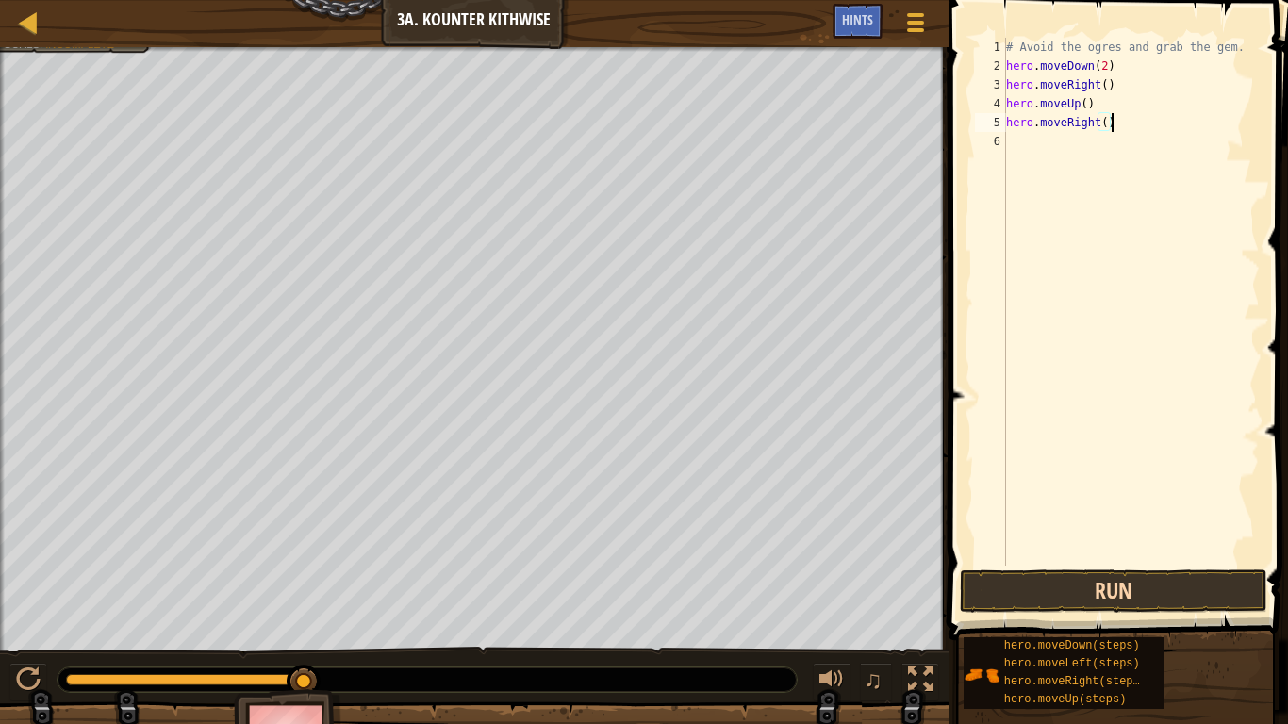
type textarea "hero.moveRight()"
click at [1058, 572] on button "Run" at bounding box center [1113, 590] width 307 height 43
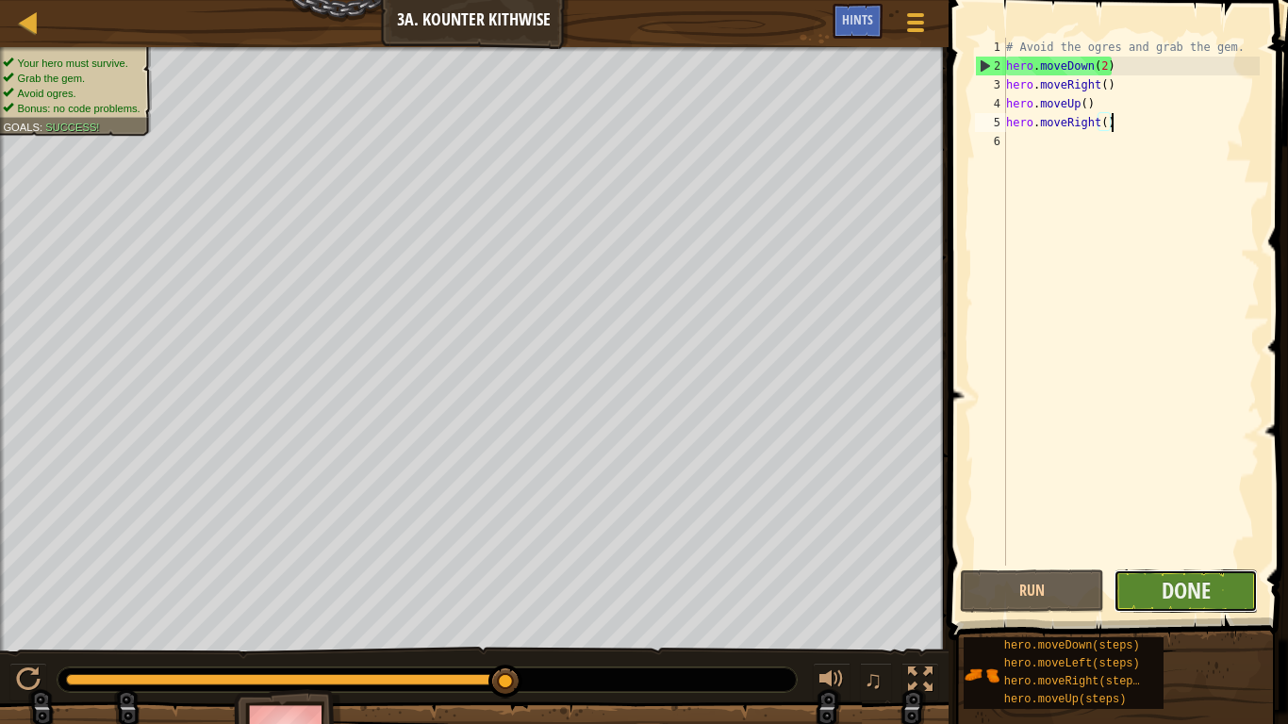
click at [1217, 577] on button "Done" at bounding box center [1185, 590] width 144 height 43
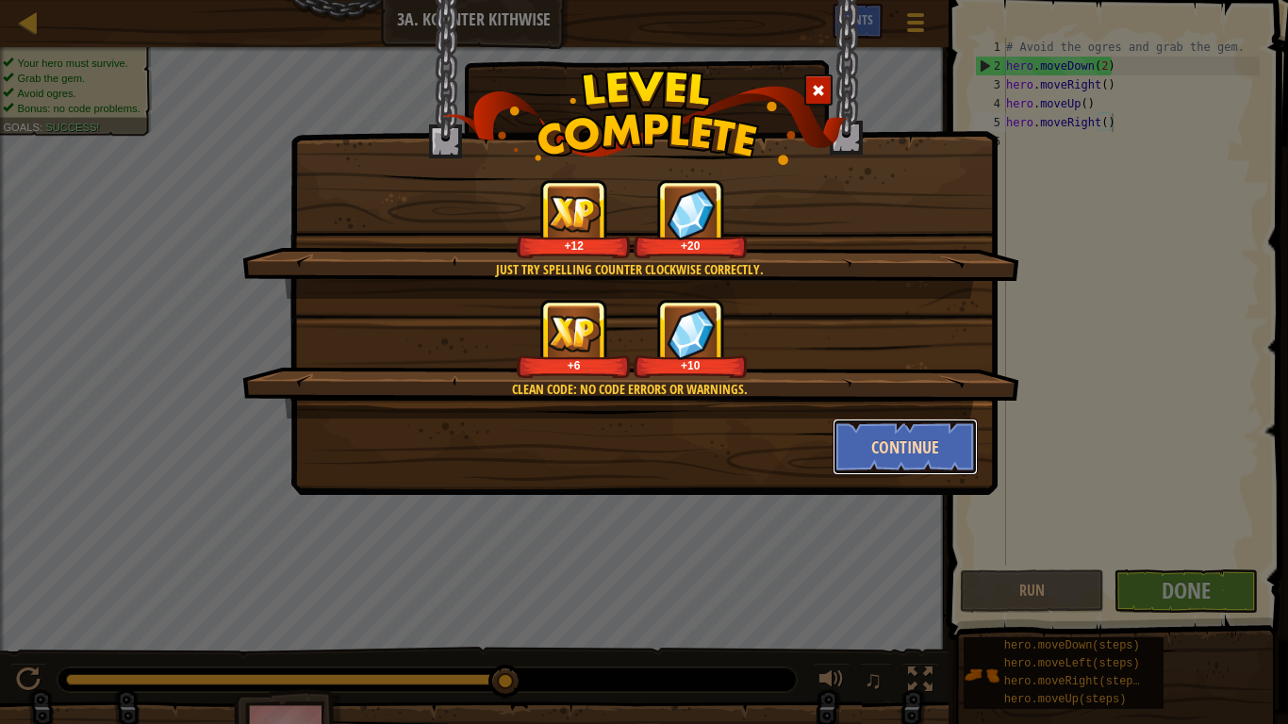
click at [948, 453] on button "Continue" at bounding box center [906, 447] width 146 height 57
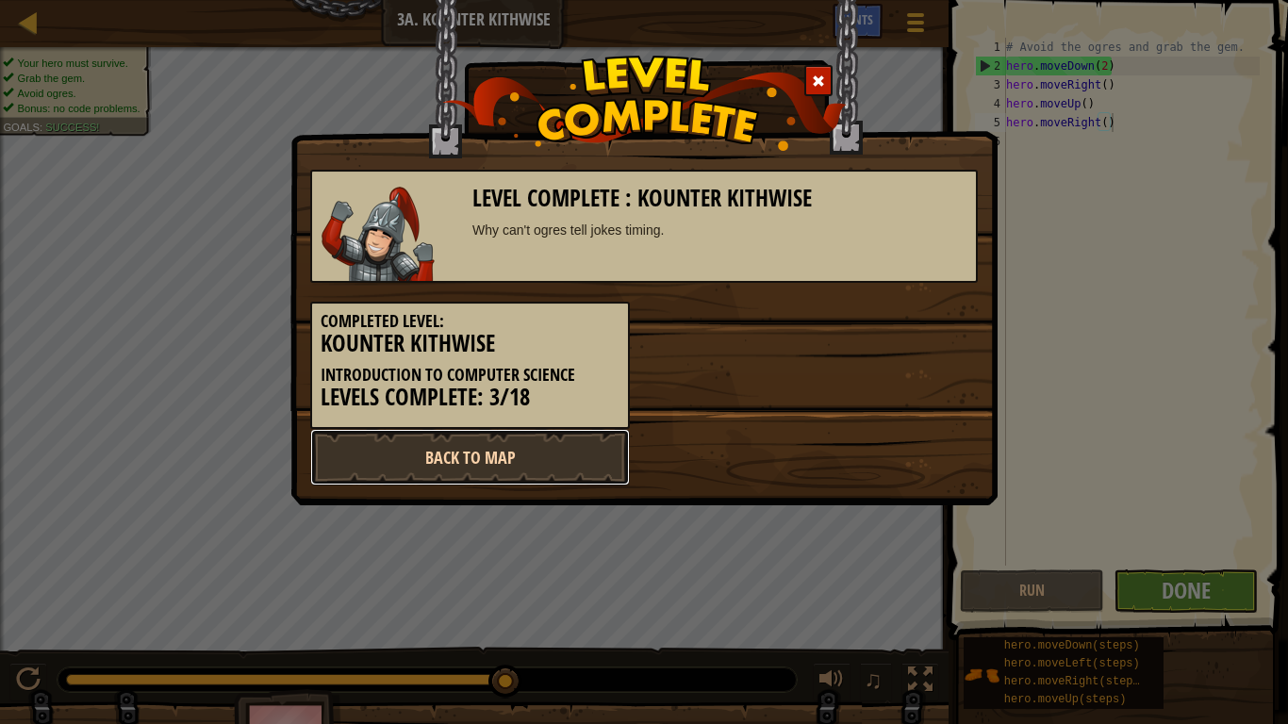
click at [505, 445] on link "Back to Map" at bounding box center [470, 457] width 320 height 57
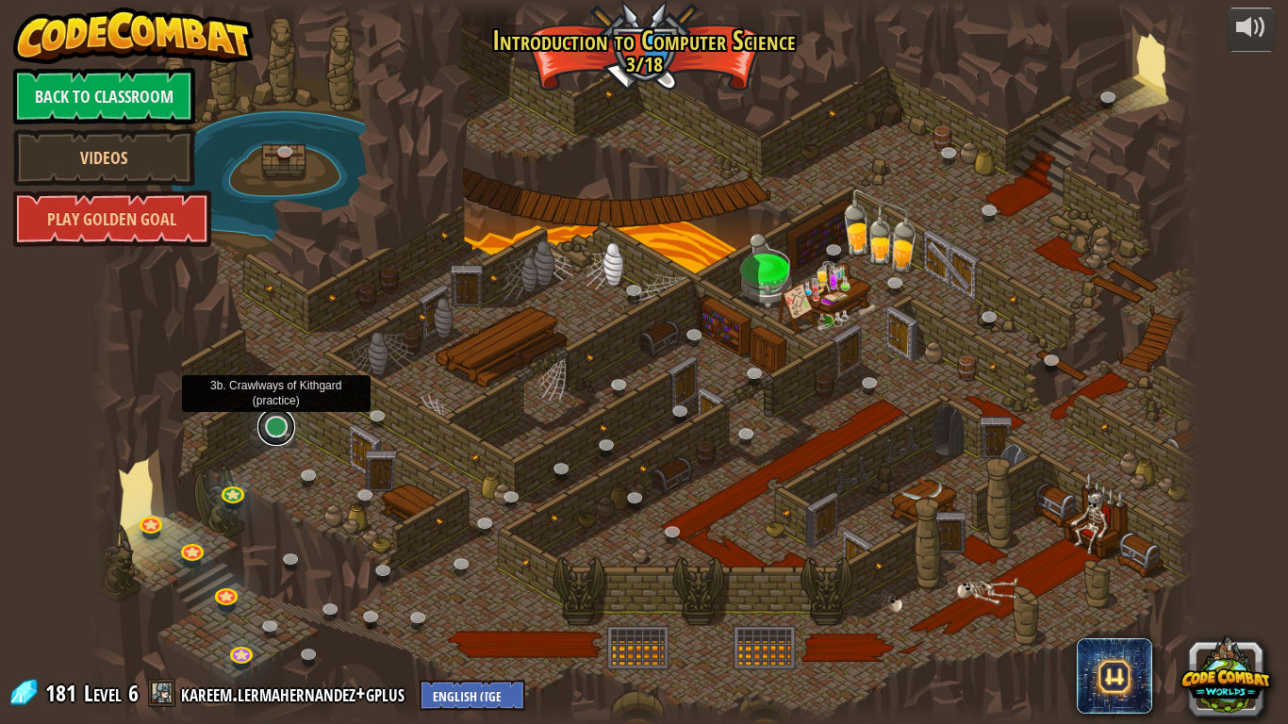
click at [280, 437] on link at bounding box center [276, 427] width 38 height 38
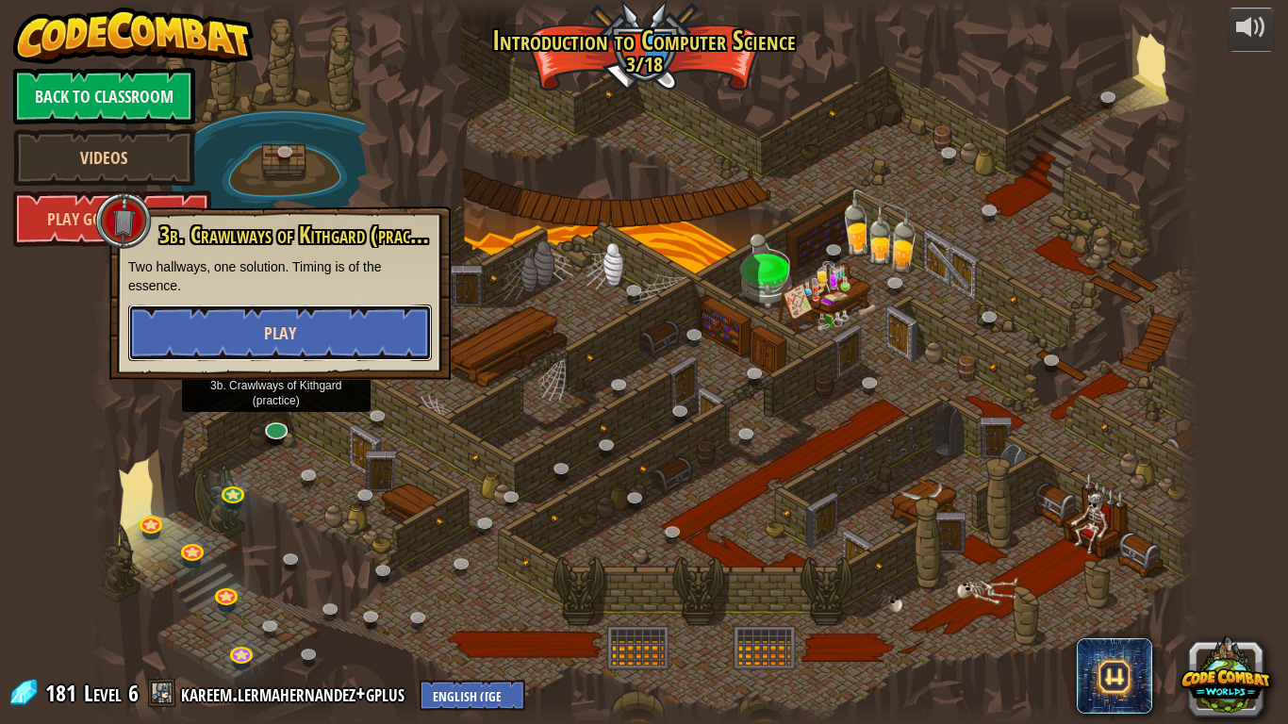
click at [250, 344] on button "Play" at bounding box center [280, 333] width 304 height 57
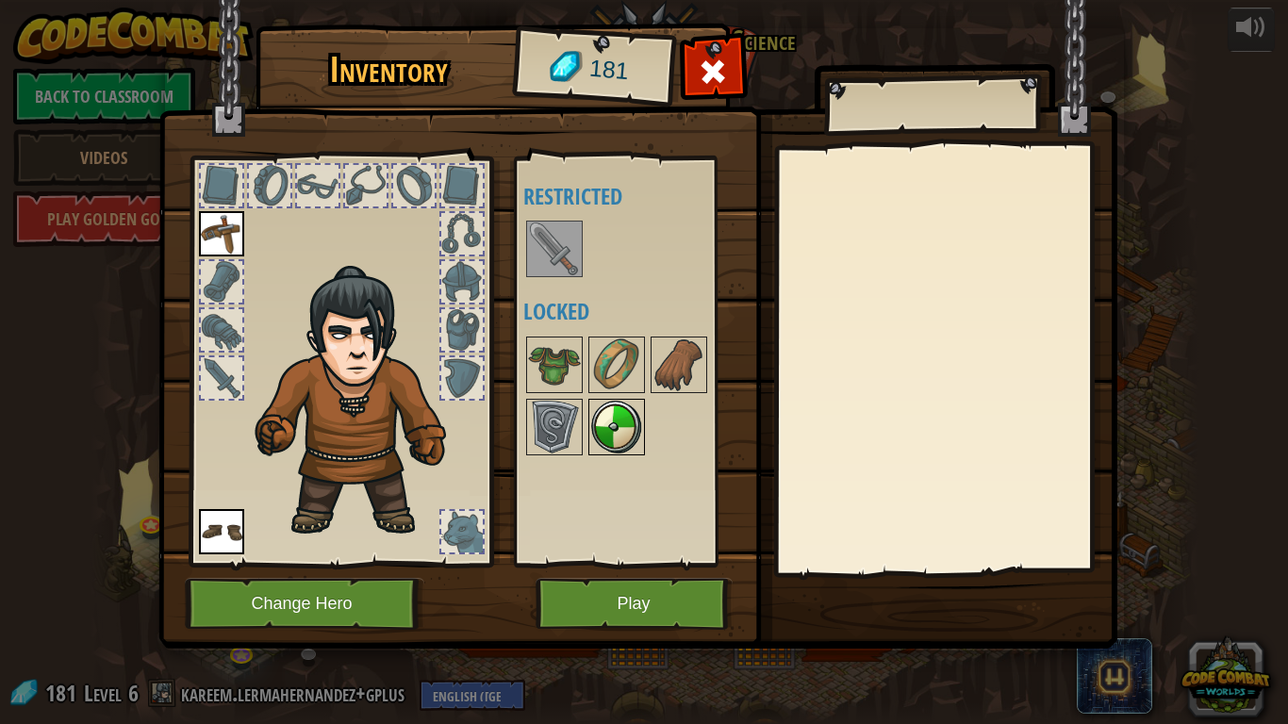
click at [594, 411] on img at bounding box center [616, 427] width 53 height 53
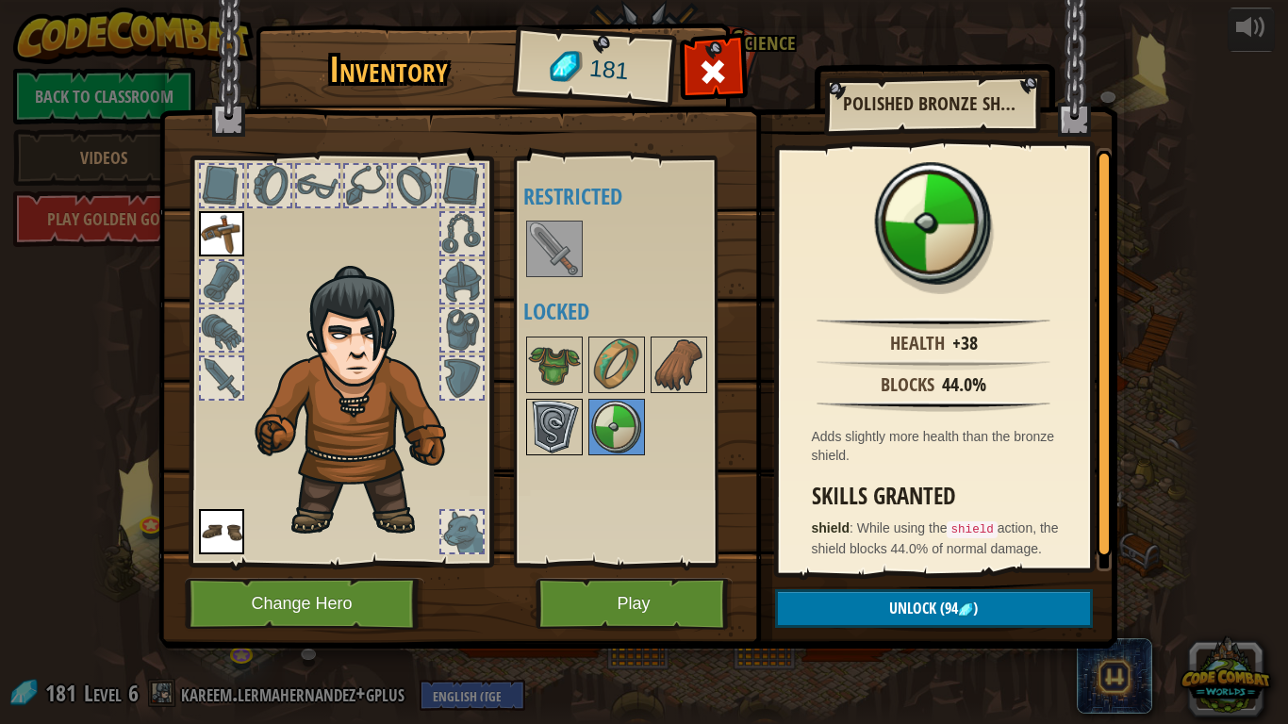
click at [561, 421] on img at bounding box center [554, 427] width 53 height 53
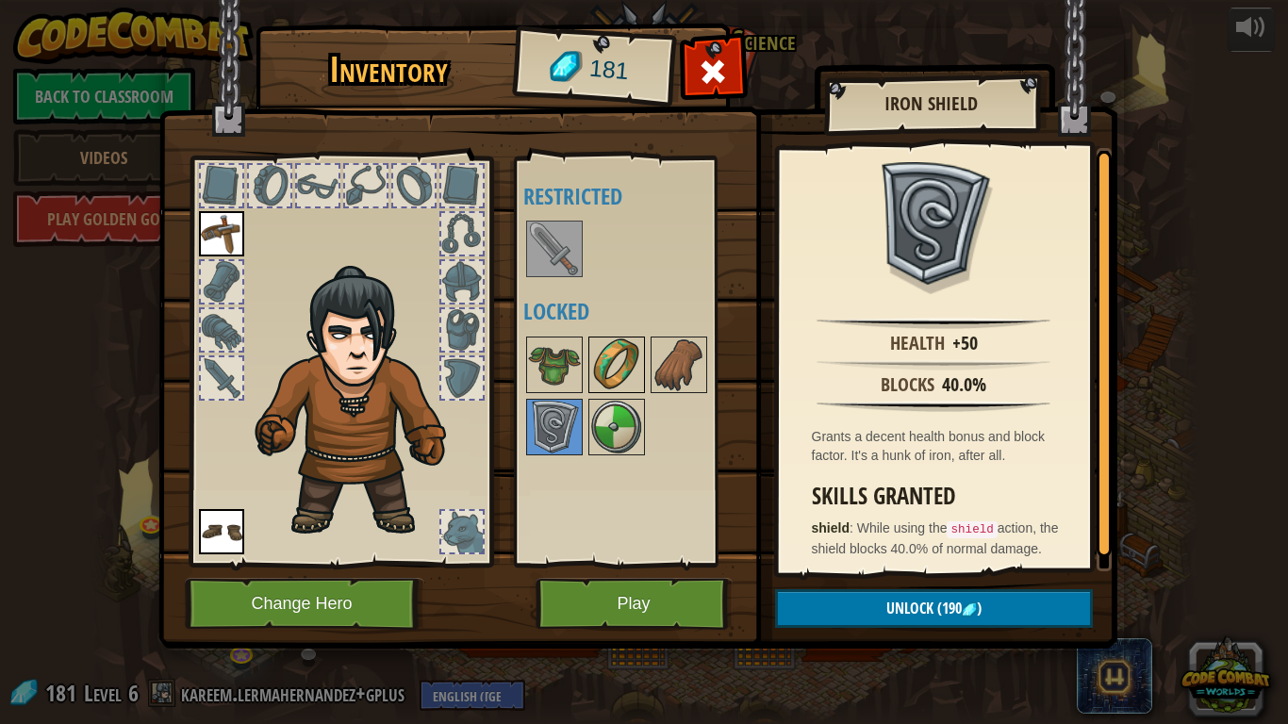
click at [612, 366] on img at bounding box center [616, 364] width 53 height 53
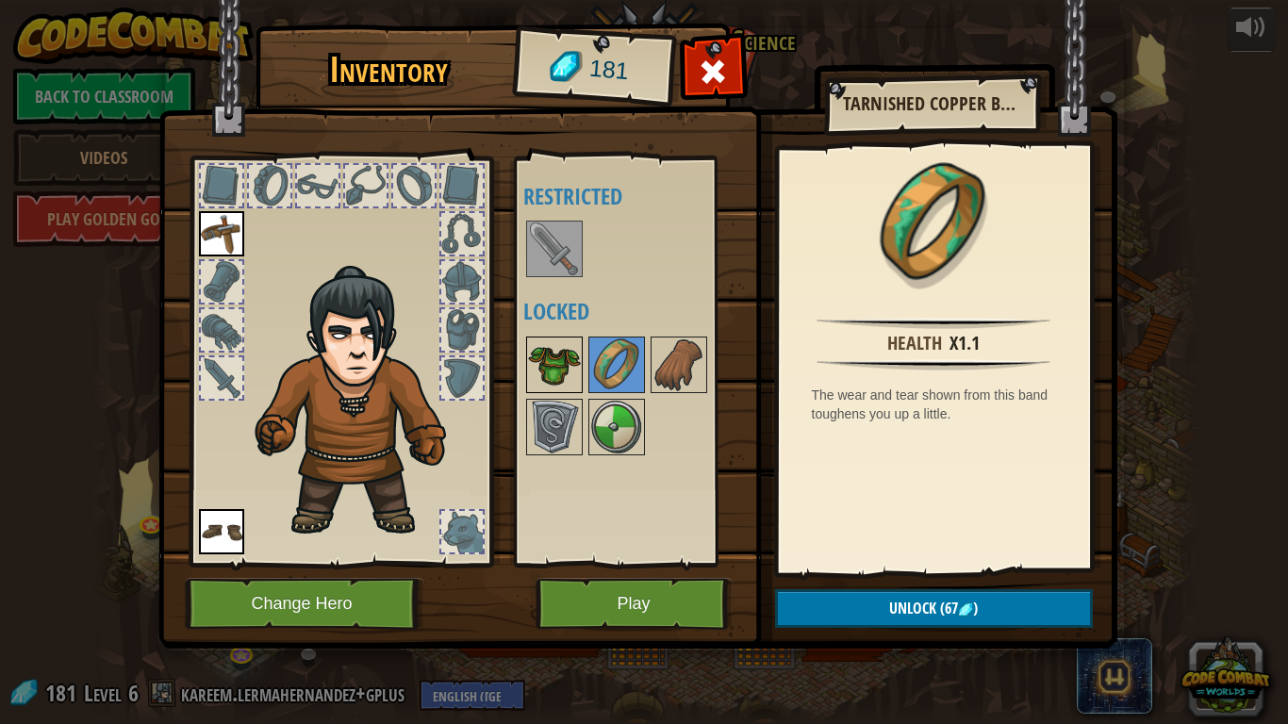
click at [564, 369] on img at bounding box center [554, 364] width 53 height 53
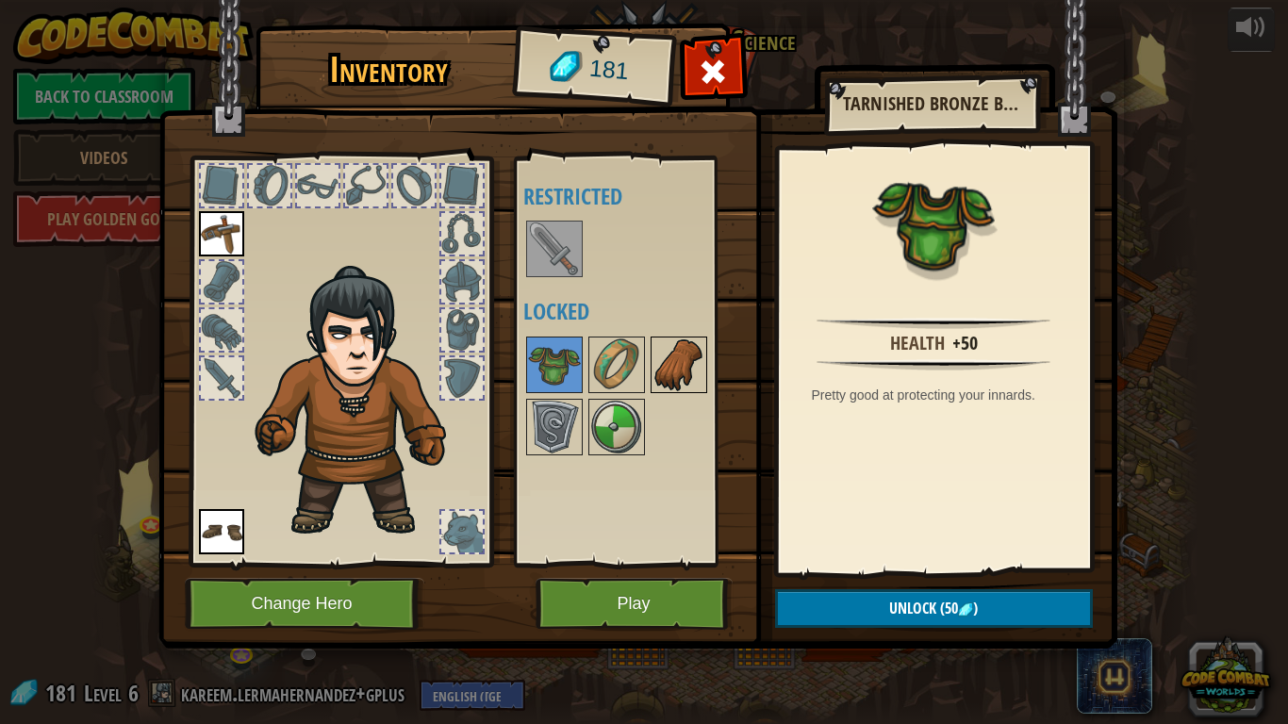
click at [676, 361] on img at bounding box center [678, 364] width 53 height 53
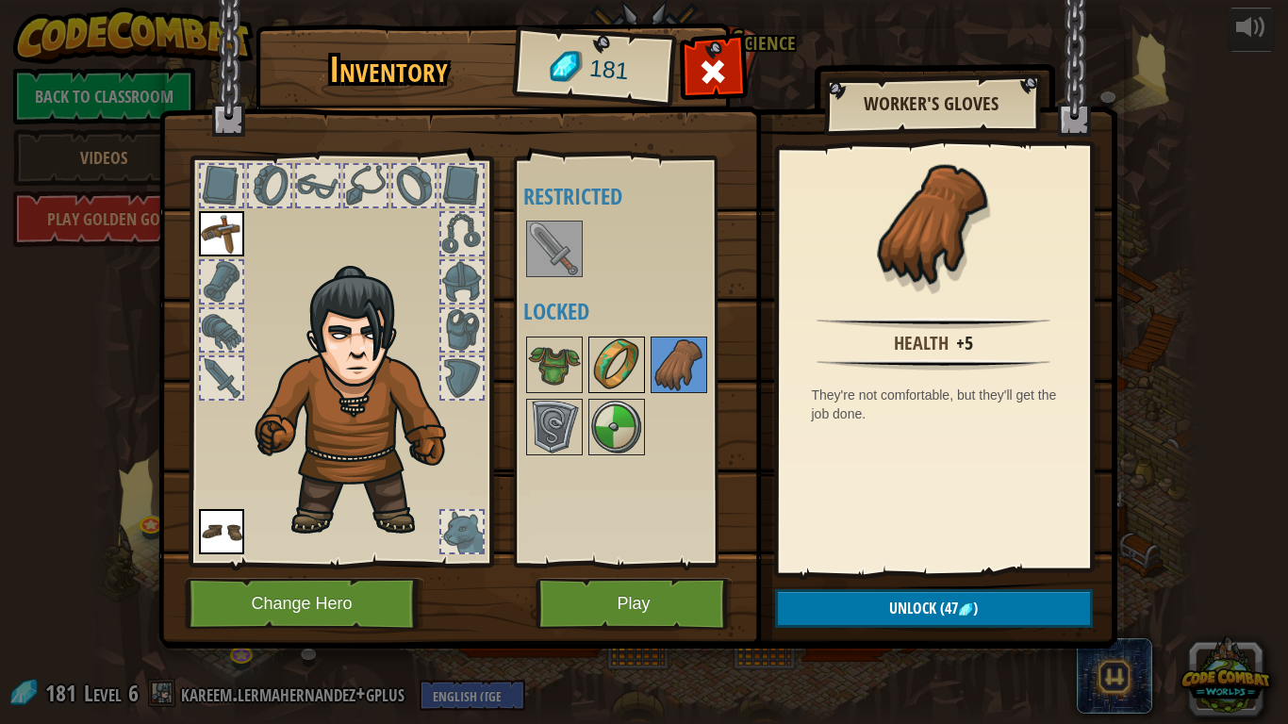
click at [640, 379] on img at bounding box center [616, 364] width 53 height 53
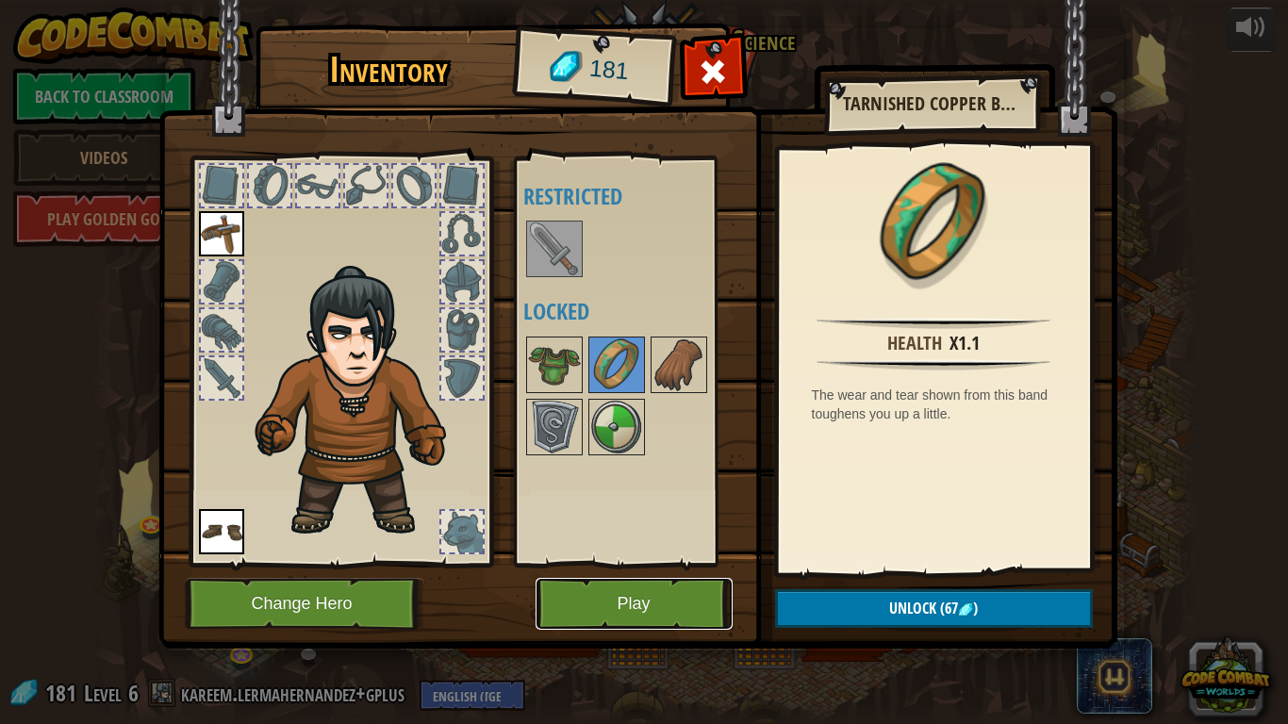
click at [603, 590] on button "Play" at bounding box center [634, 604] width 197 height 52
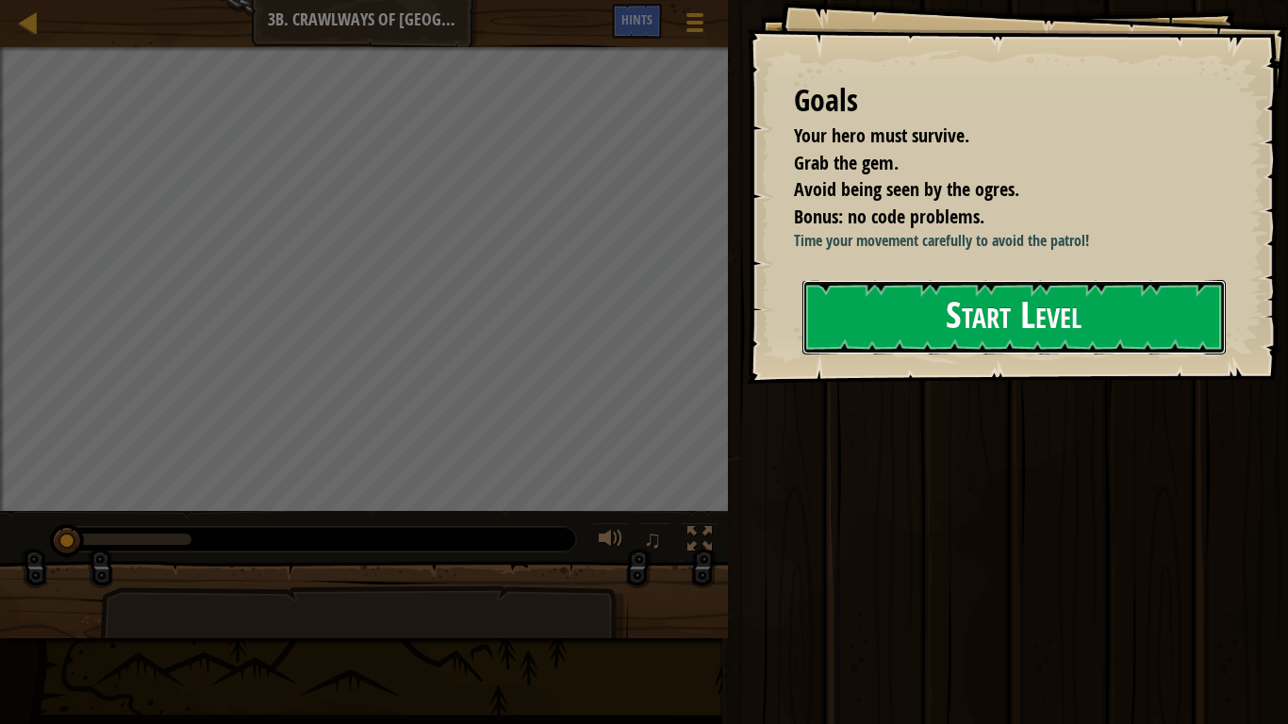
click at [965, 313] on button "Start Level" at bounding box center [1013, 317] width 423 height 74
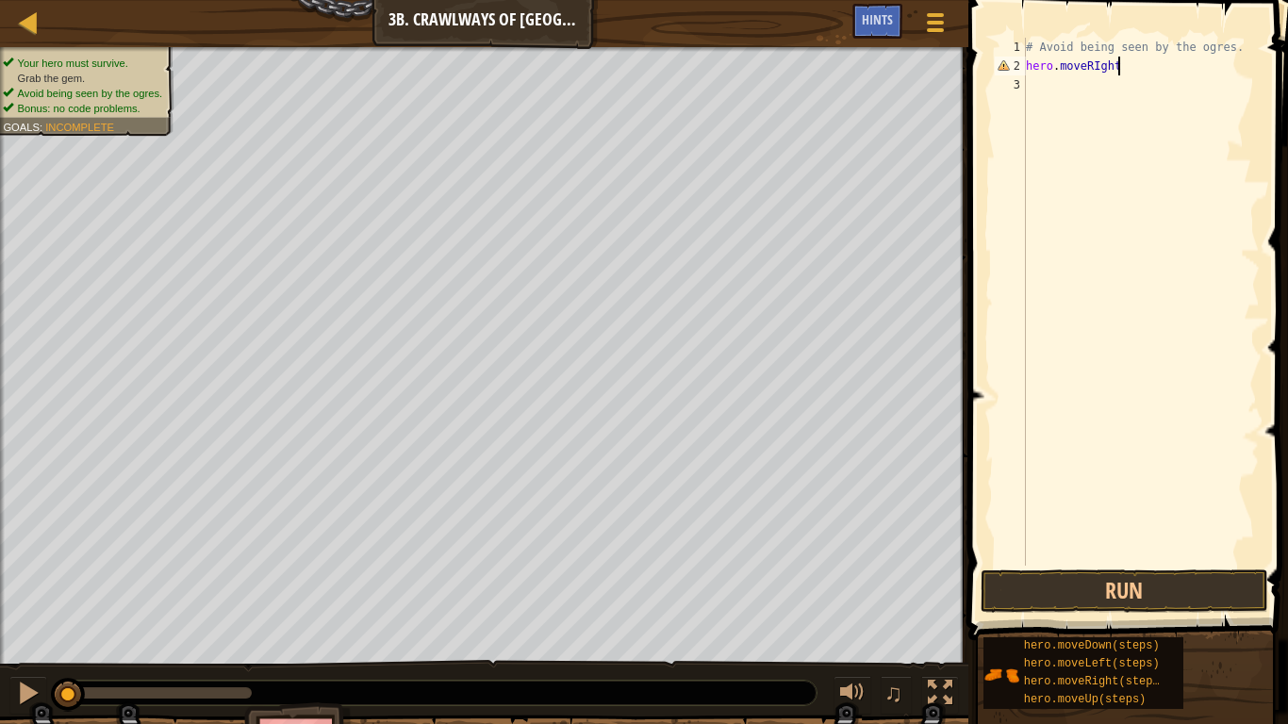
scroll to position [8, 12]
type textarea "hero.moveRIght()"
click at [1064, 93] on div "# Avoid being seen by the ogres. hero . moveRIght ( )" at bounding box center [1141, 321] width 238 height 566
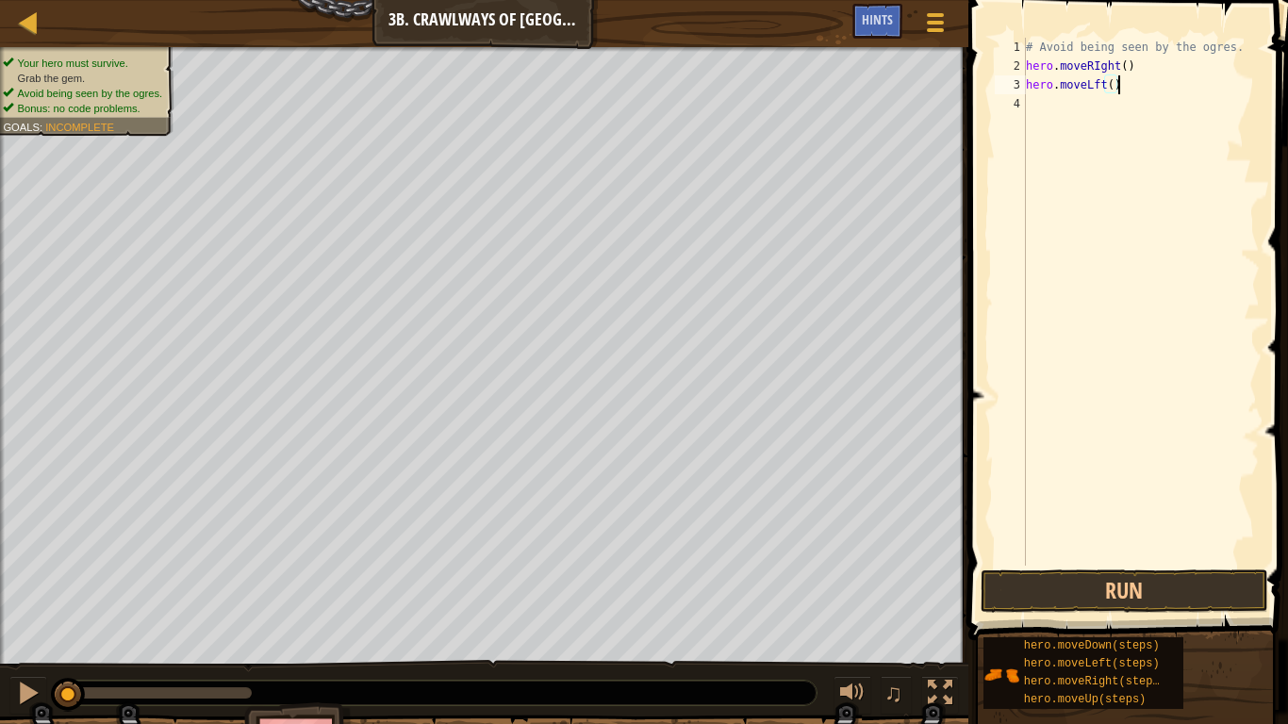
click at [1096, 89] on div "# Avoid being seen by the ogres. hero . moveRIght ( ) hero . moveLft ( )" at bounding box center [1141, 321] width 238 height 566
type textarea "hero.moveLeft()"
click at [1085, 107] on div "# Avoid being seen by the ogres. hero . moveRIght ( ) hero . moveLeft ( )" at bounding box center [1141, 321] width 238 height 566
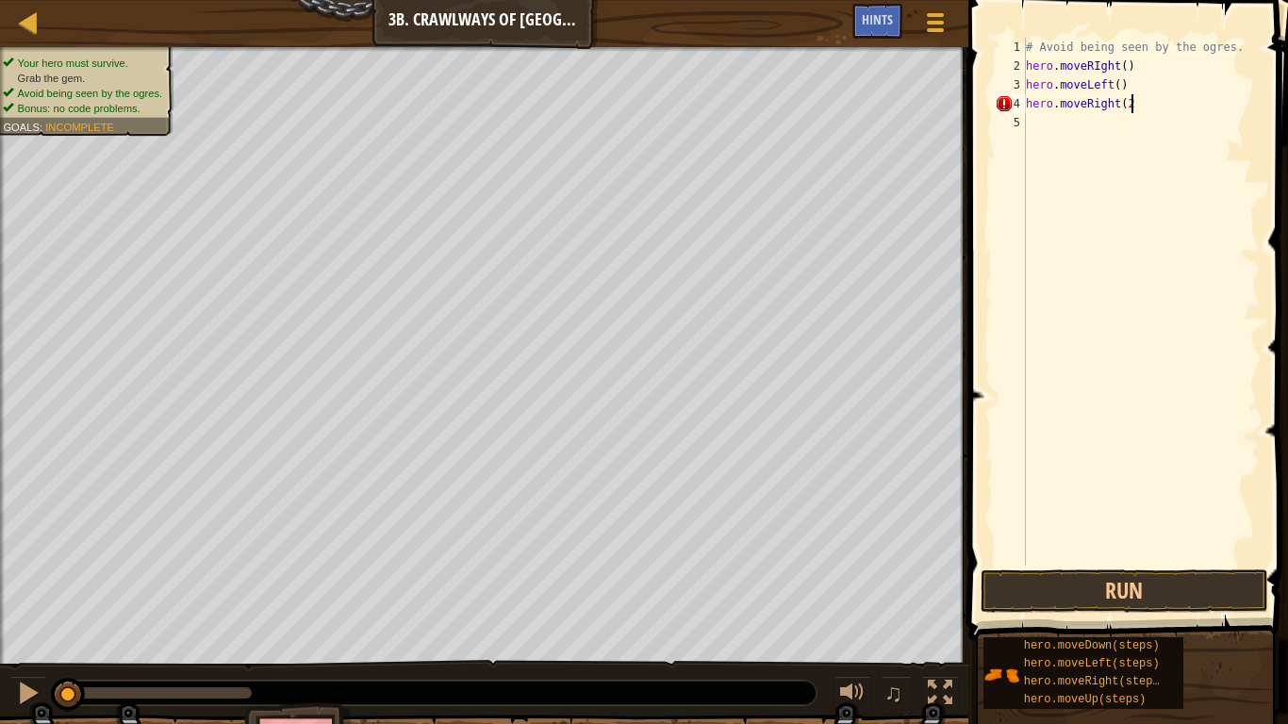
type textarea "hero.moveRight(2)"
click at [1059, 124] on div "# Avoid being seen by the ogres. hero . moveRIght ( ) hero . moveLeft ( ) hero …" at bounding box center [1141, 321] width 238 height 566
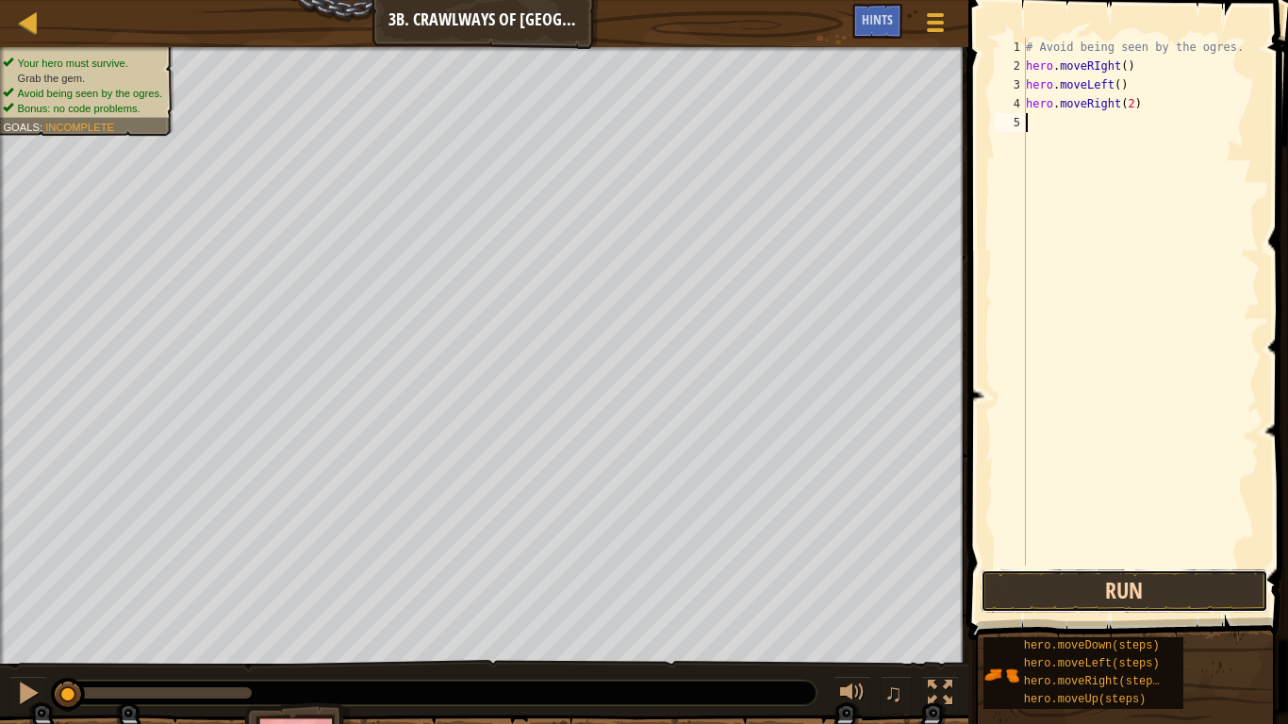
click at [1119, 609] on button "Run" at bounding box center [1125, 590] width 288 height 43
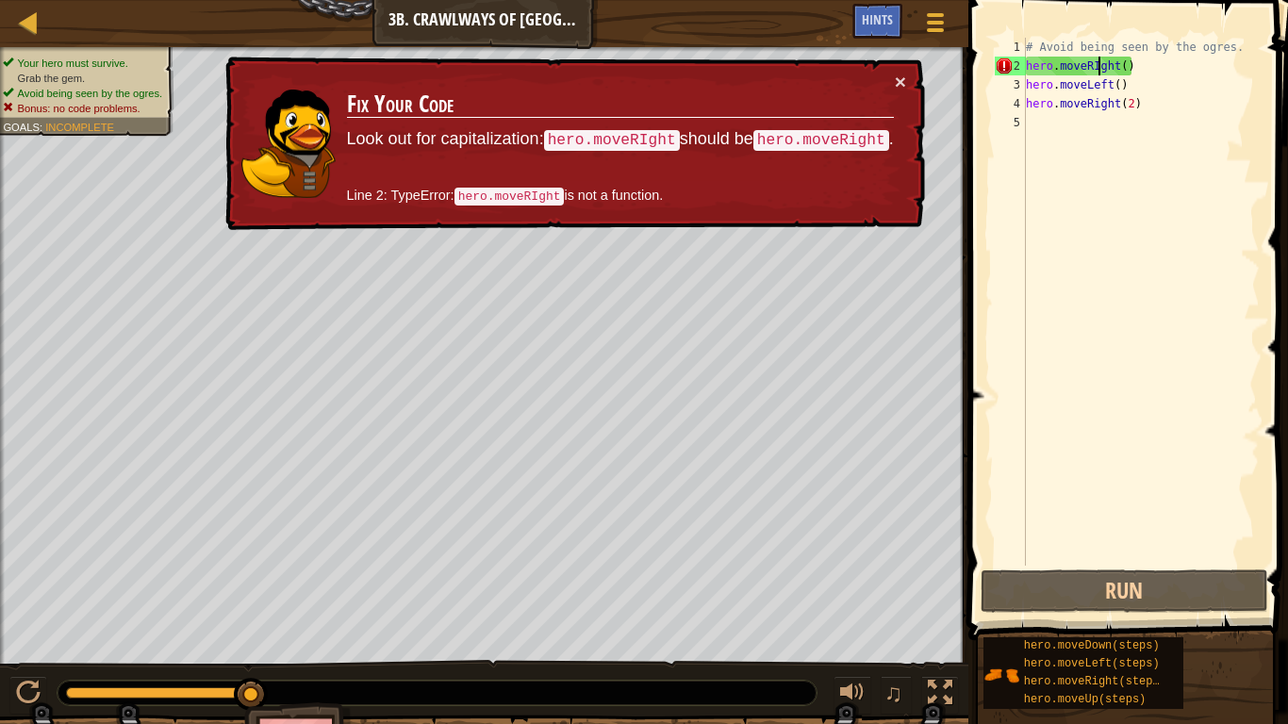
click at [1098, 69] on div "# Avoid being seen by the ogres. hero . moveRIght ( ) hero . moveLeft ( ) hero …" at bounding box center [1141, 321] width 238 height 566
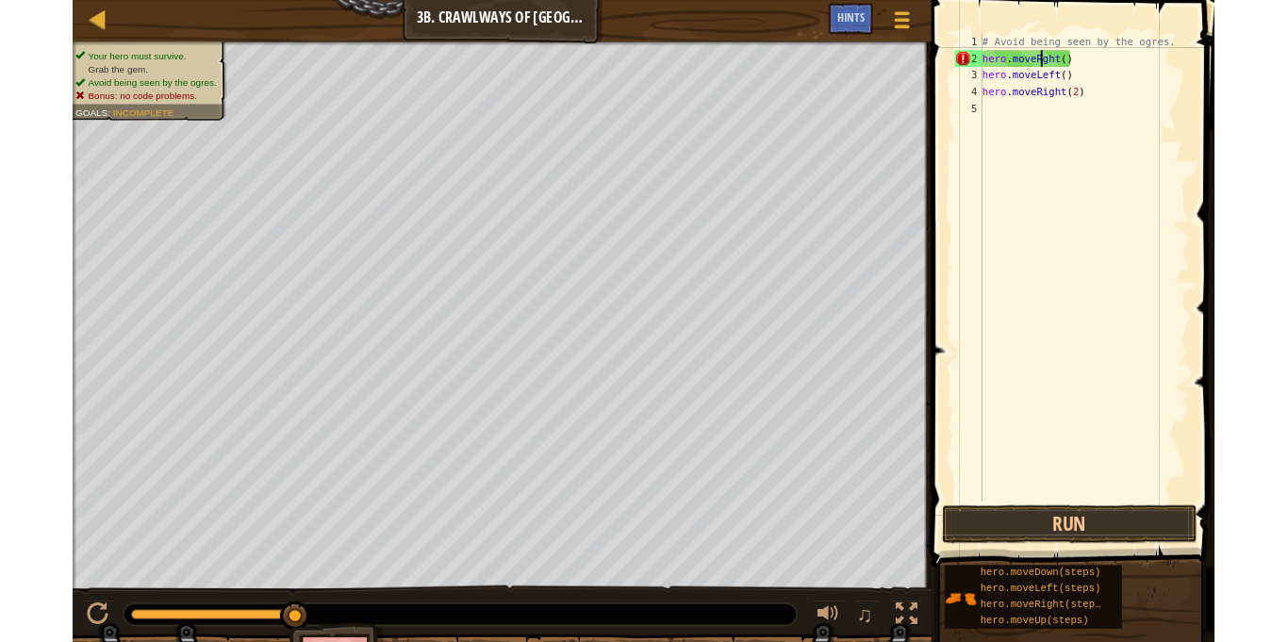
scroll to position [8, 11]
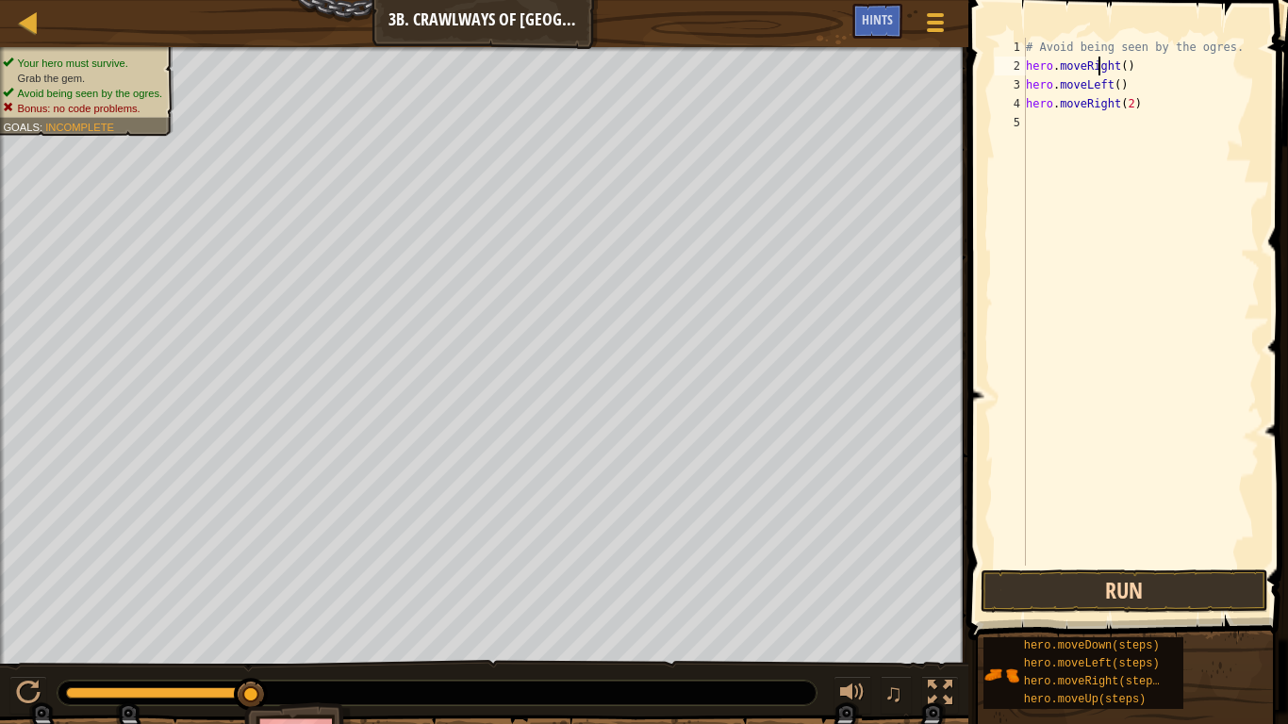
type textarea "hero.moveRight()"
click at [1077, 595] on button "Run" at bounding box center [1125, 590] width 288 height 43
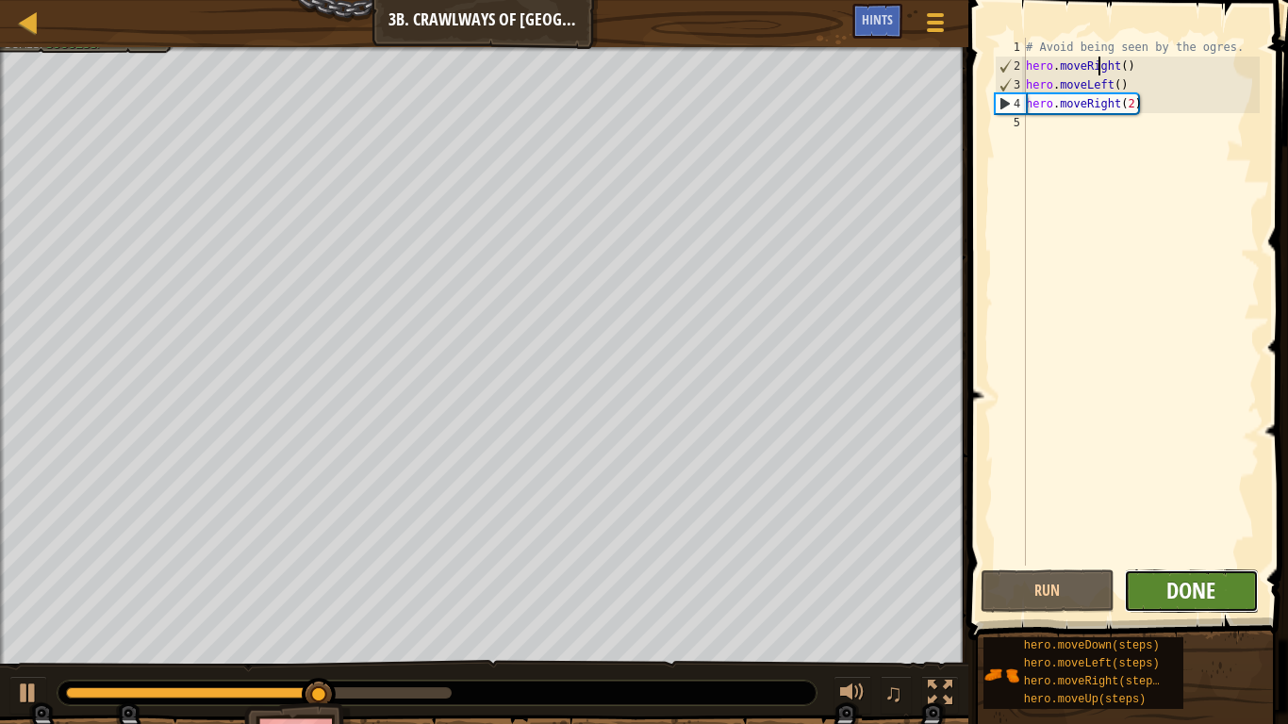
click at [1182, 586] on span "Done" at bounding box center [1190, 590] width 49 height 30
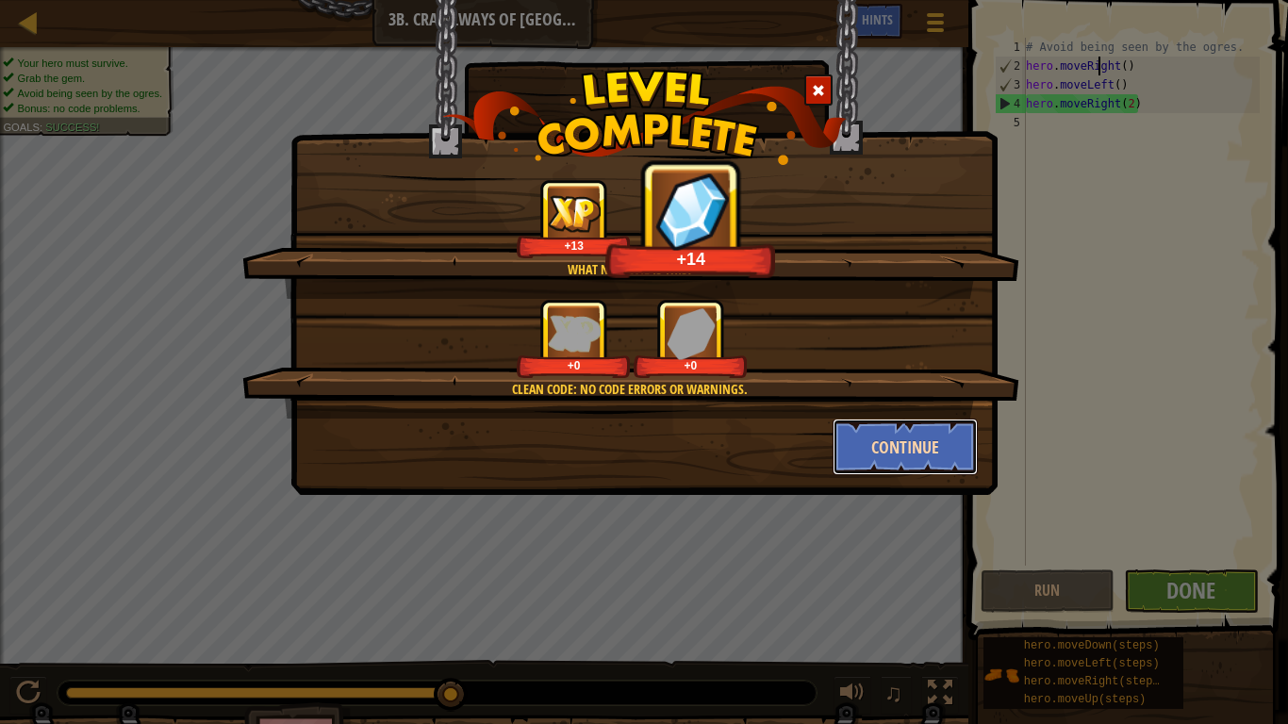
click at [962, 444] on button "Continue" at bounding box center [906, 447] width 146 height 57
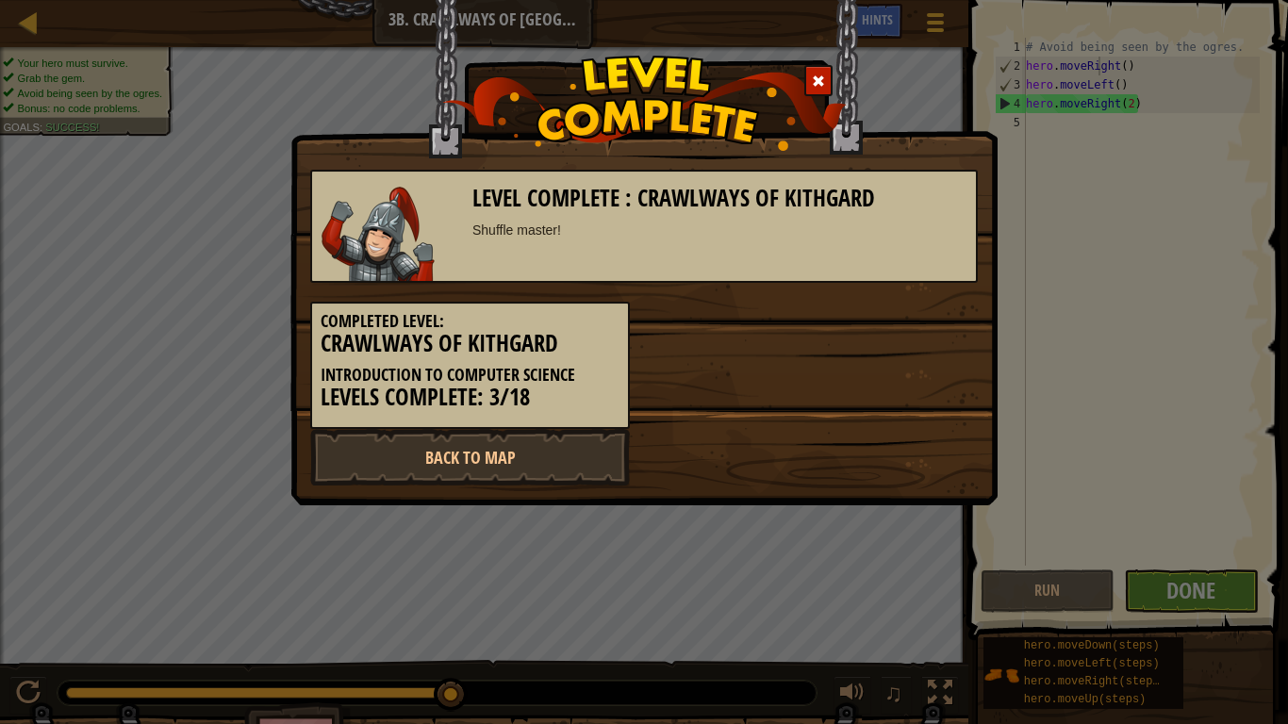
click at [960, 444] on div "Back to Map" at bounding box center [644, 457] width 696 height 57
click at [555, 435] on link "Back to Map" at bounding box center [470, 457] width 320 height 57
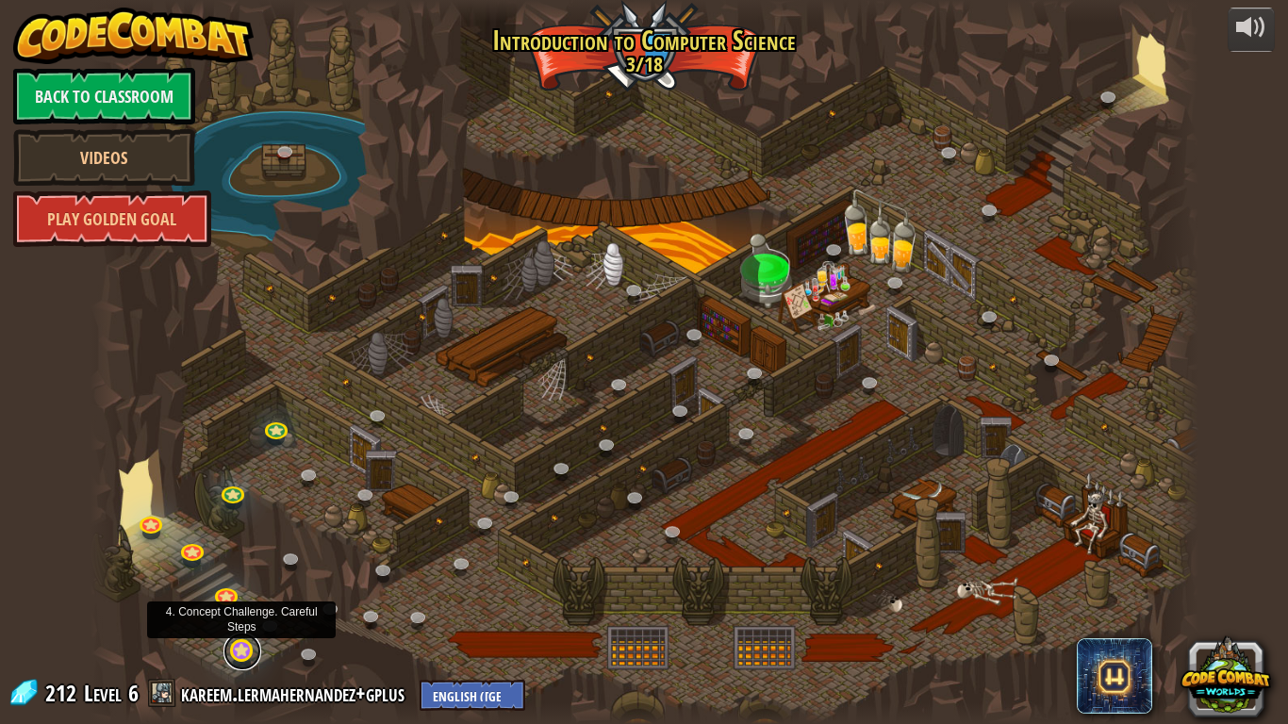
click at [242, 641] on link at bounding box center [242, 652] width 38 height 38
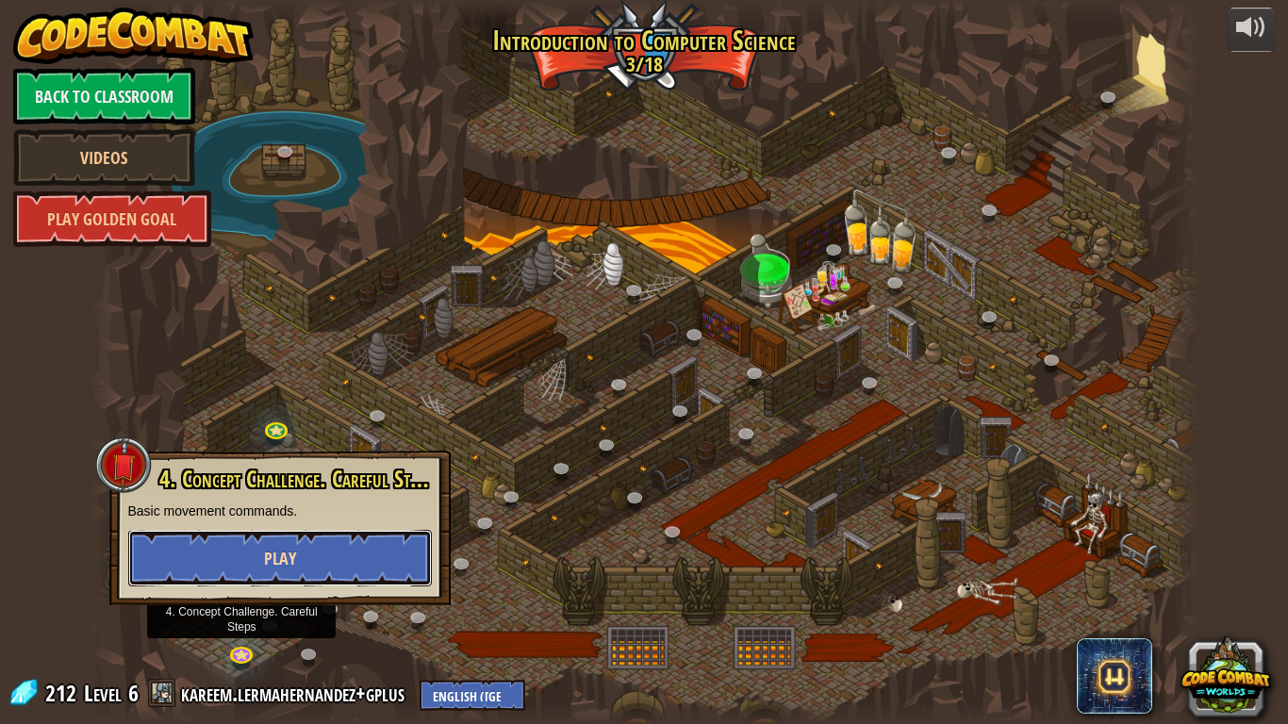
click at [292, 566] on span "Play" at bounding box center [280, 559] width 32 height 24
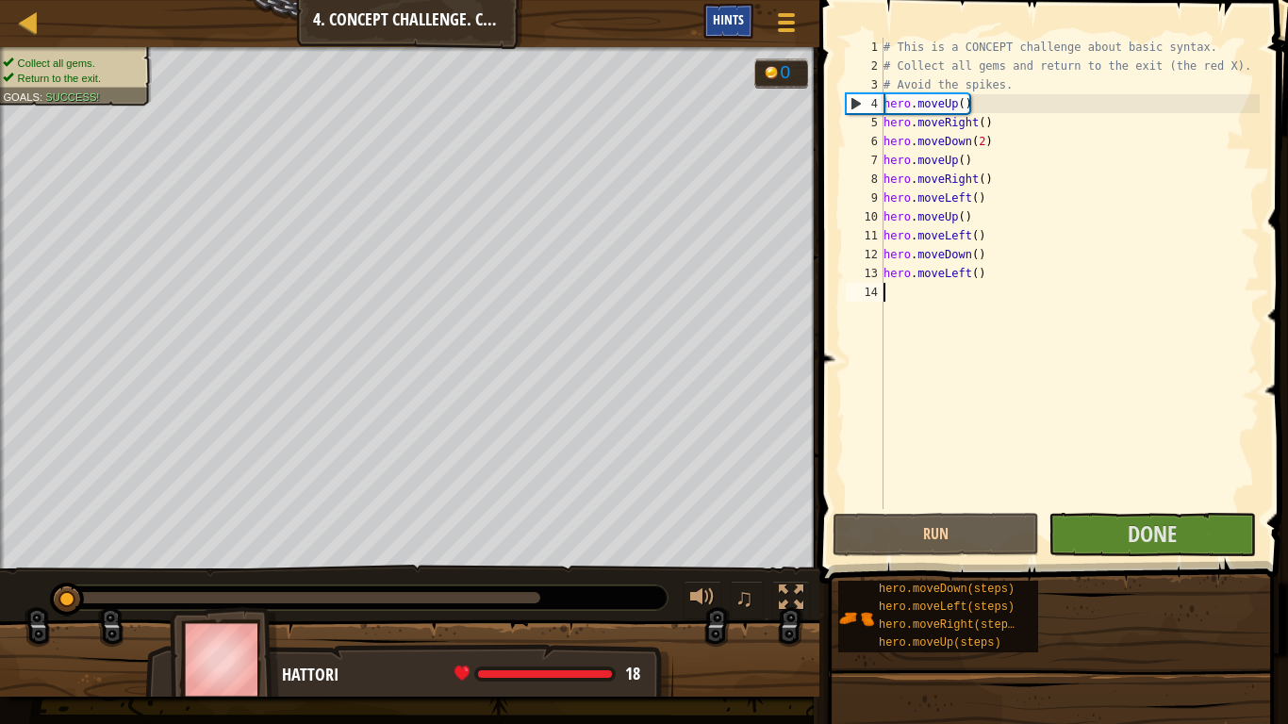
click at [739, 15] on span "Hints" at bounding box center [728, 19] width 31 height 18
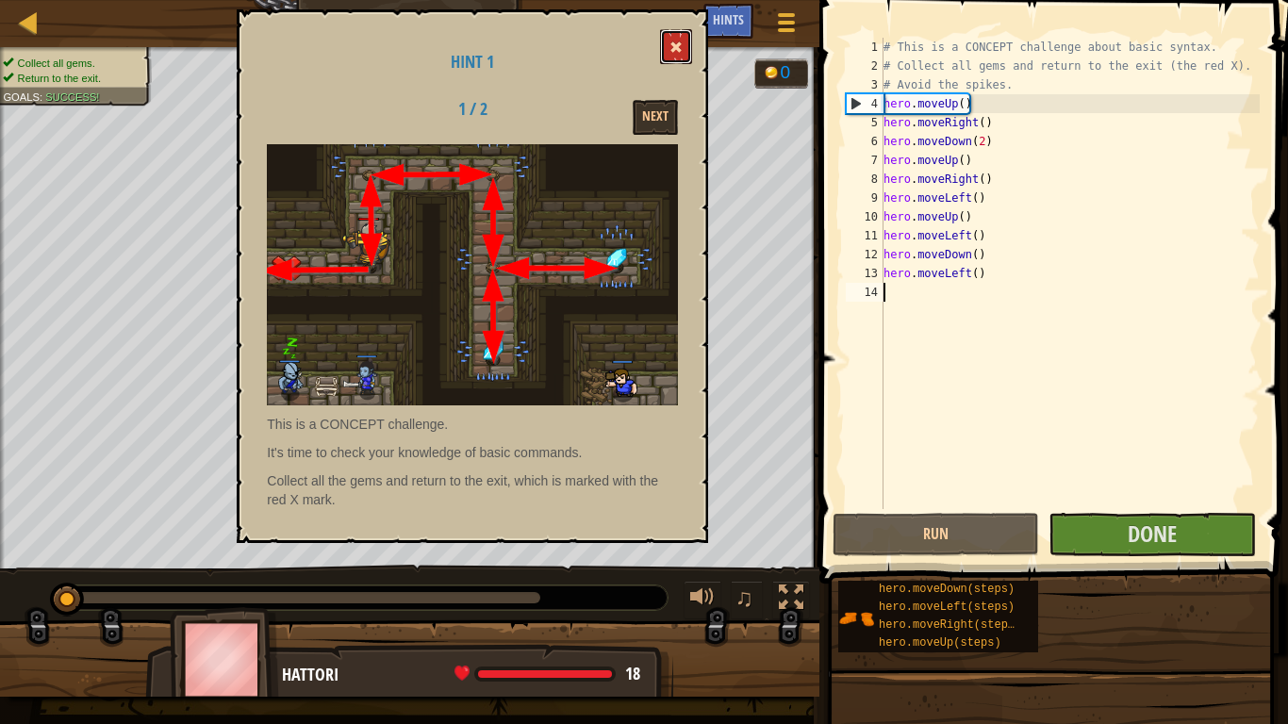
click at [678, 37] on button at bounding box center [676, 46] width 32 height 35
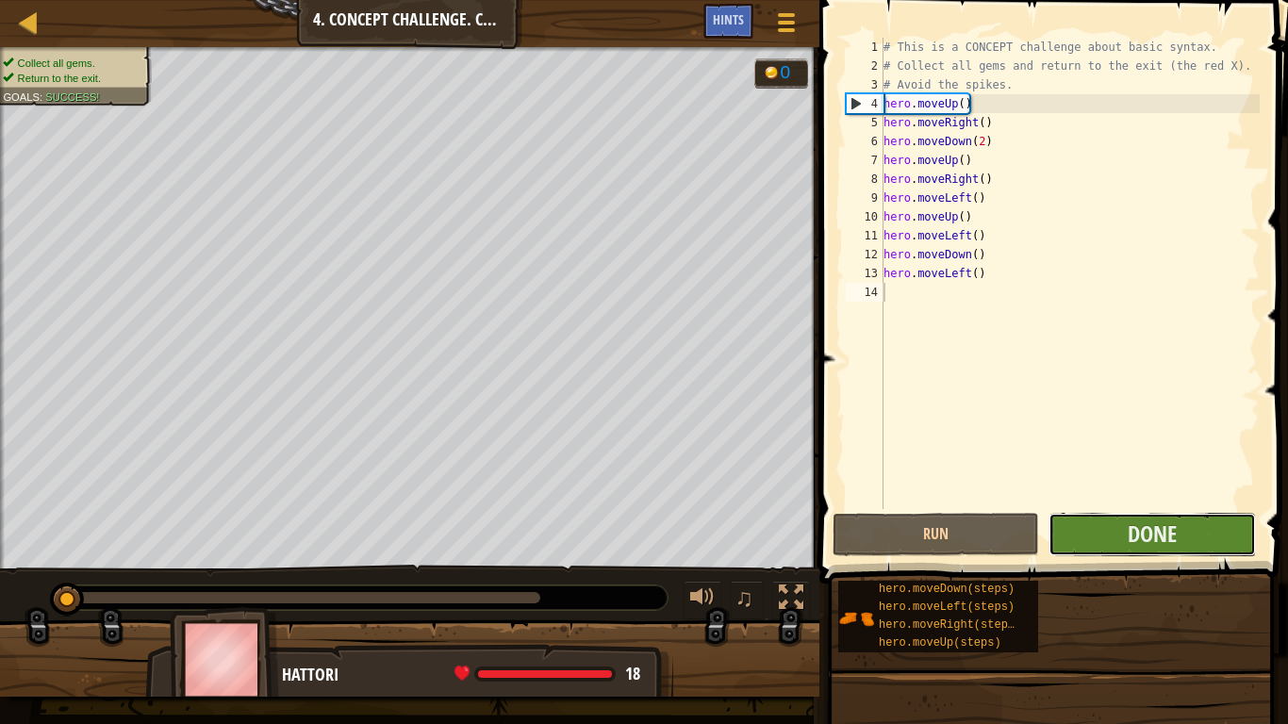
click at [1189, 527] on button "Done" at bounding box center [1151, 534] width 206 height 43
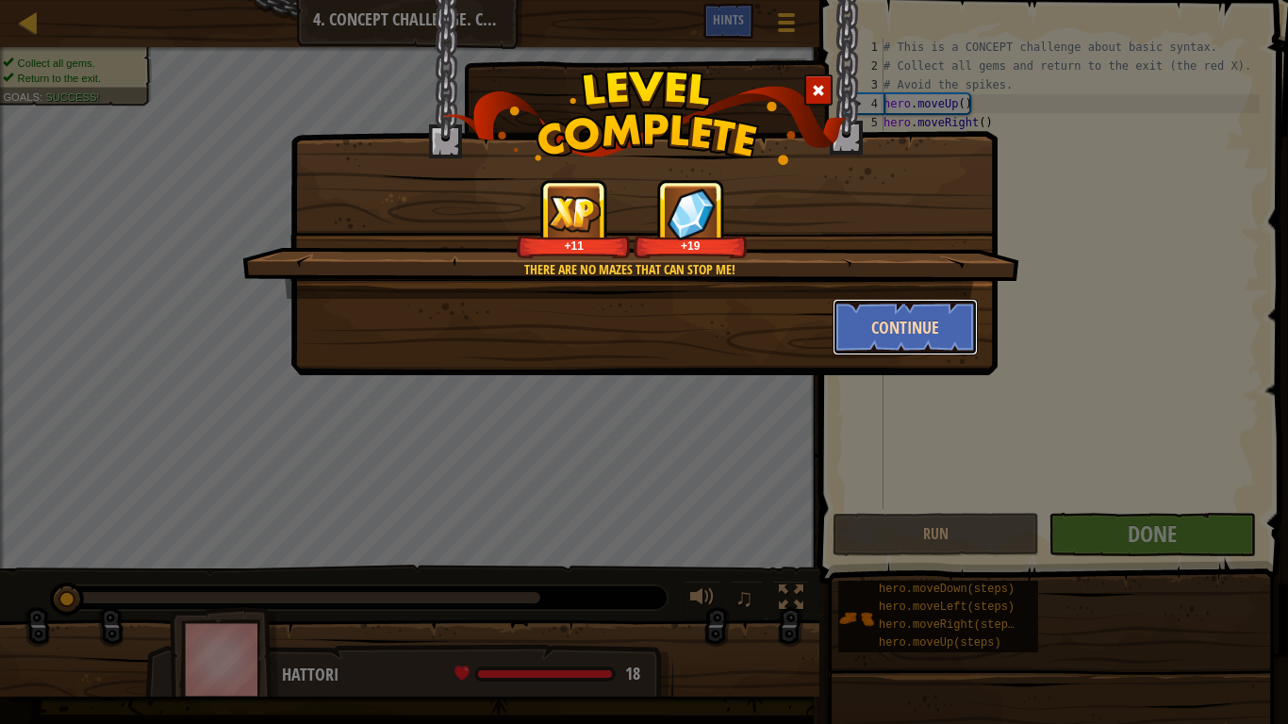
click at [913, 330] on button "Continue" at bounding box center [906, 327] width 146 height 57
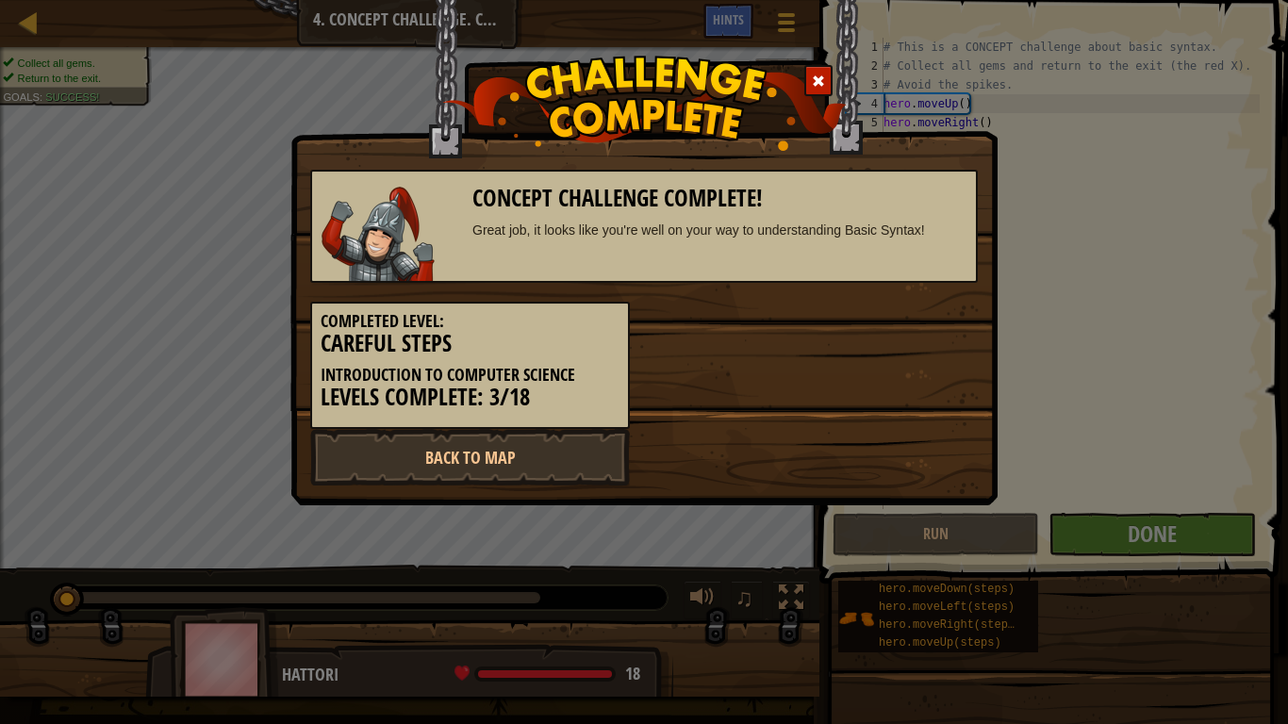
click at [913, 330] on div "Completed Level: Careful Steps Introduction to Computer Science Levels Complete…" at bounding box center [644, 356] width 696 height 146
click at [434, 483] on link "Back to Map" at bounding box center [470, 457] width 320 height 57
